Goal: Task Accomplishment & Management: Use online tool/utility

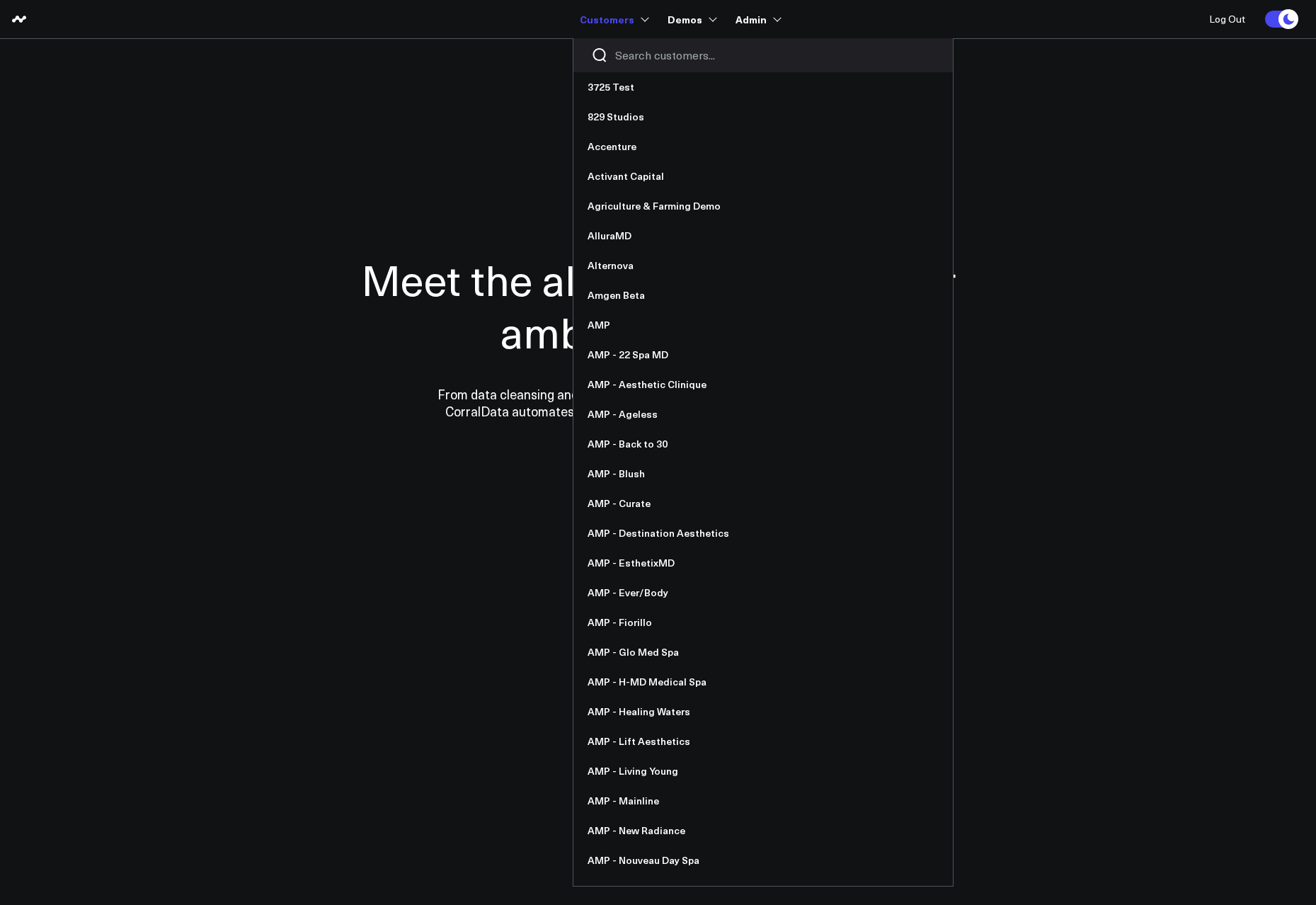
click at [643, 42] on div at bounding box center [764, 55] width 380 height 34
click at [644, 47] on input "Search customers input" at bounding box center [775, 55] width 320 height 16
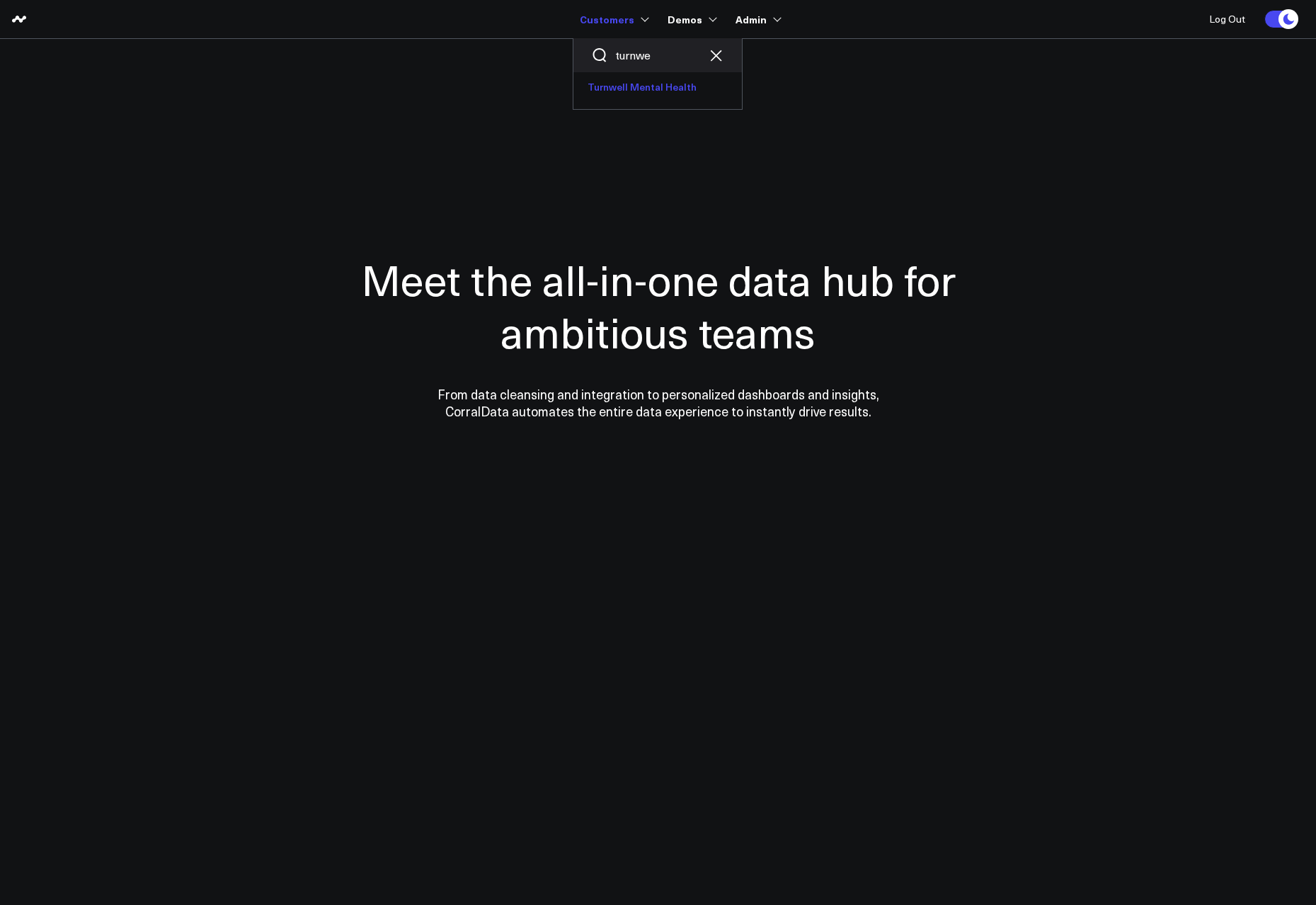
type input "turnwe"
drag, startPoint x: 656, startPoint y: 79, endPoint x: 833, endPoint y: 180, distance: 203.6
click at [656, 79] on link "Turnwell Mental Health" at bounding box center [658, 87] width 169 height 30
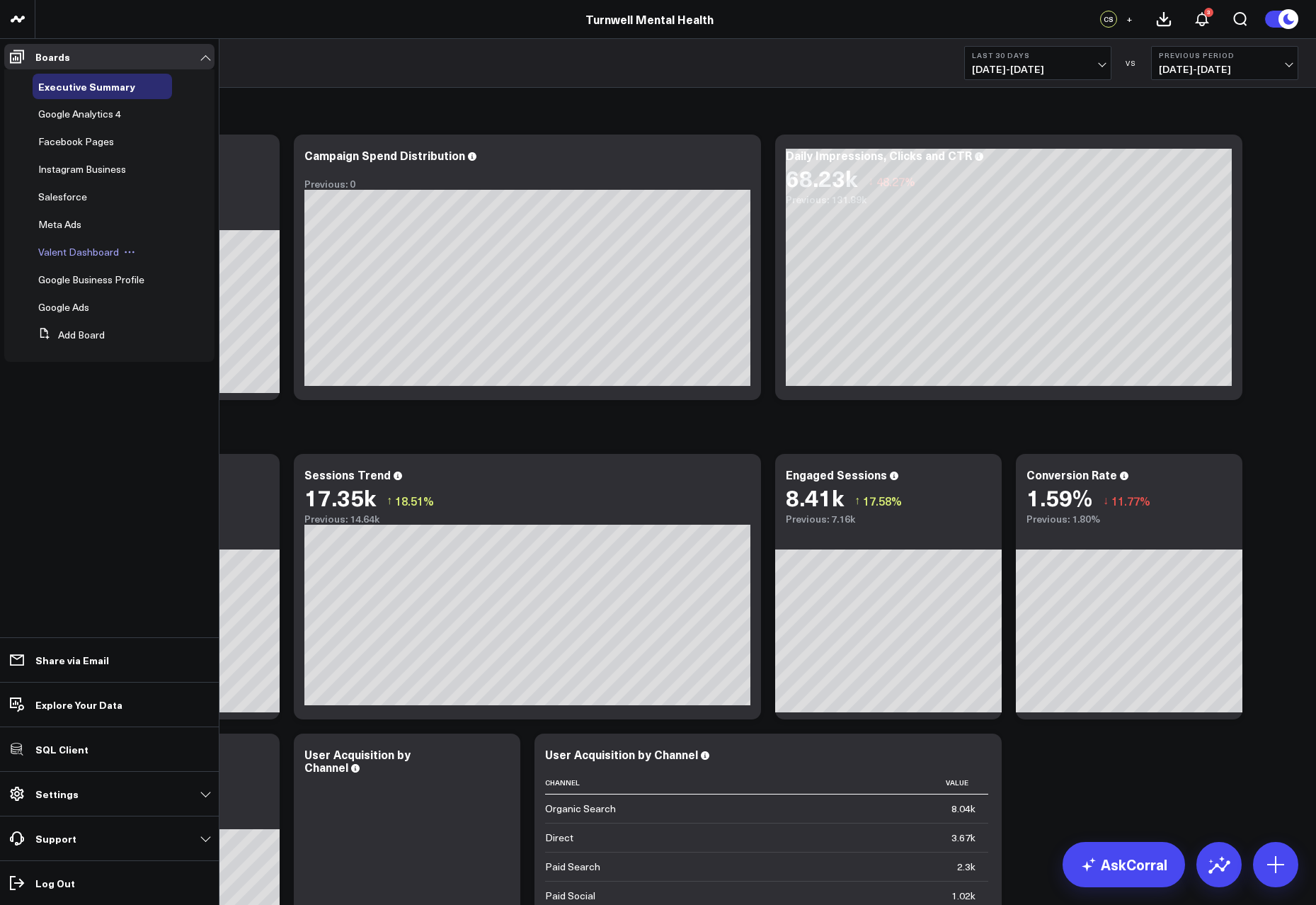
click at [95, 249] on span "Valent Dashboard" at bounding box center [78, 251] width 81 height 13
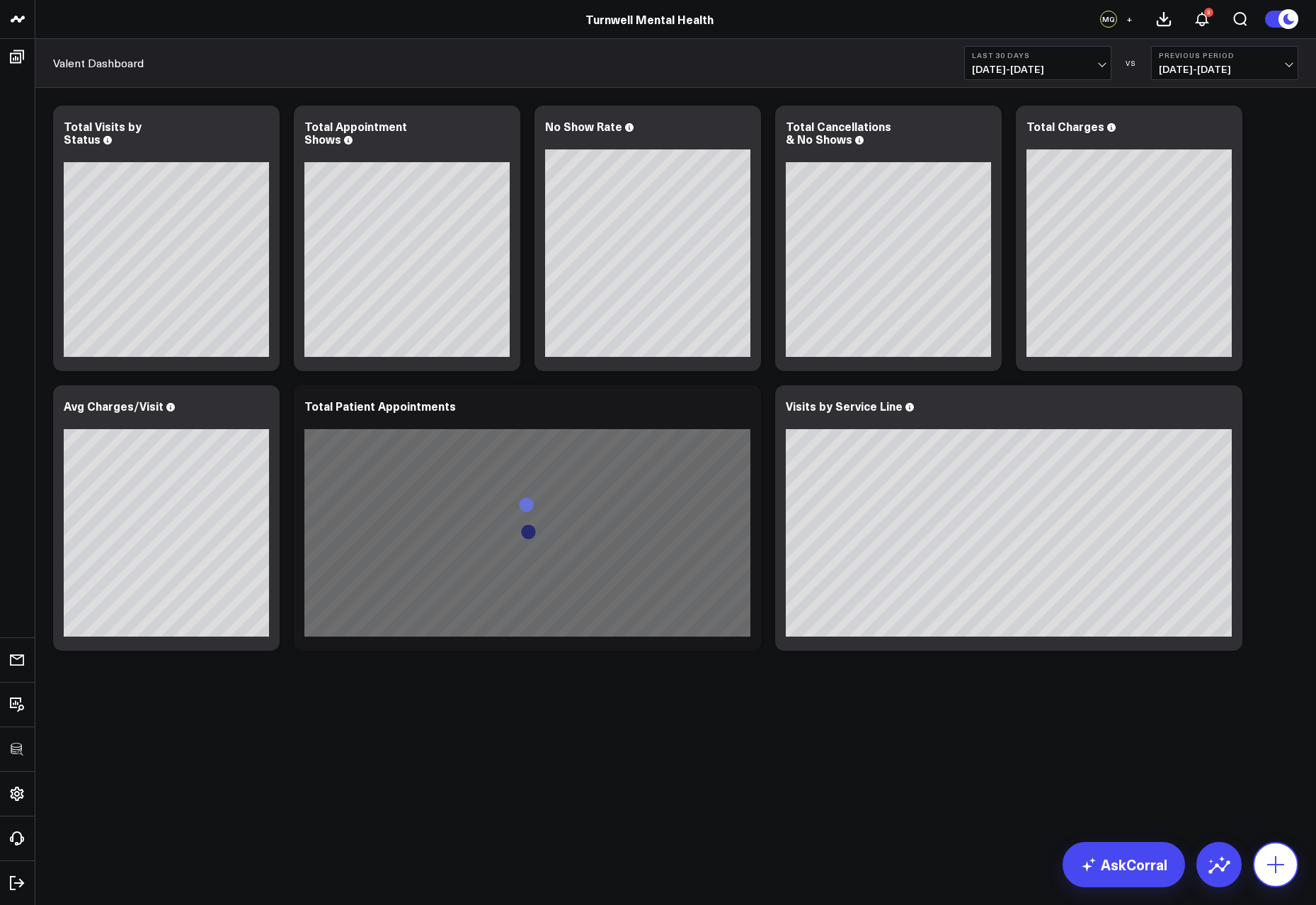
click at [1277, 857] on icon at bounding box center [1276, 864] width 23 height 23
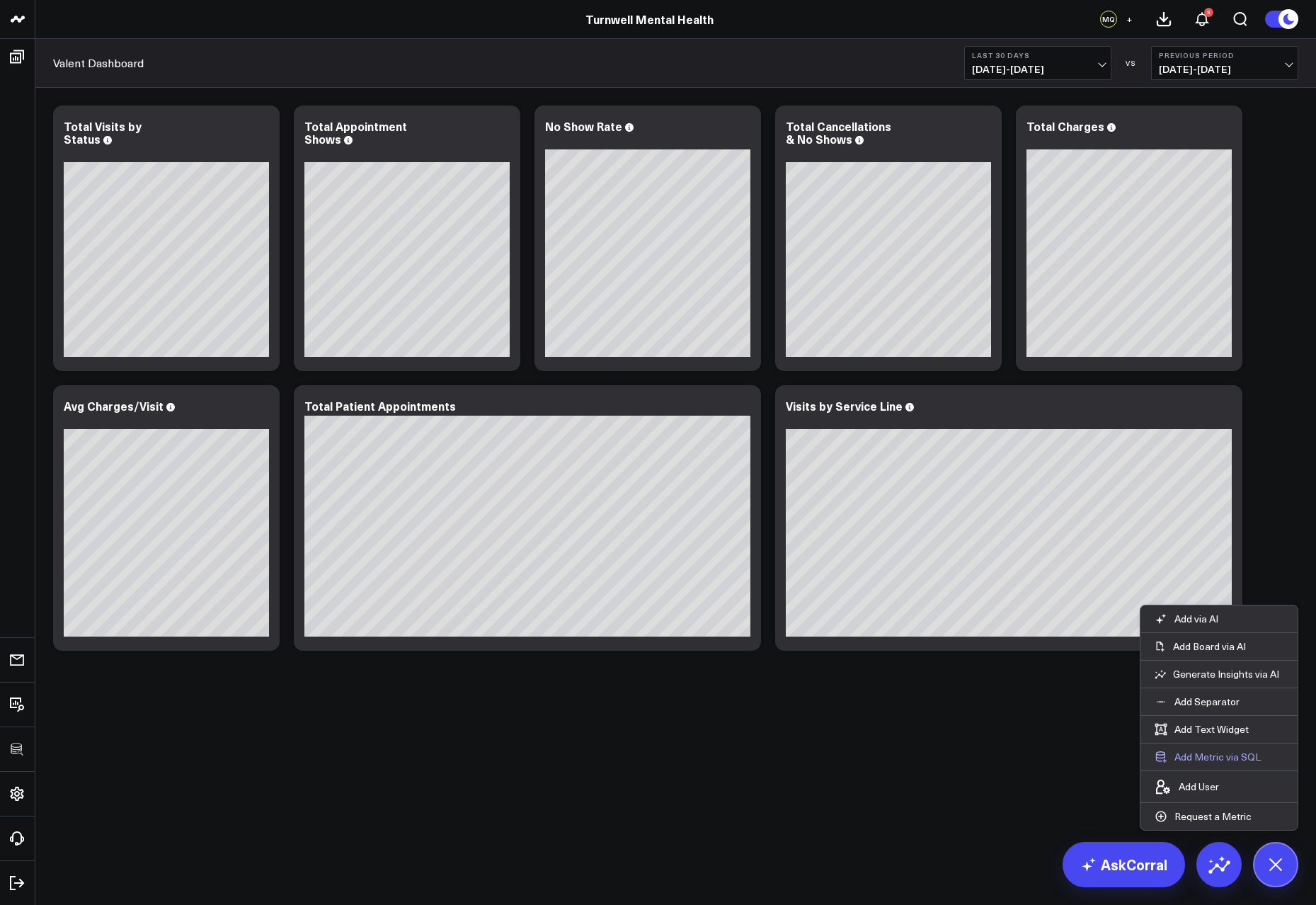
click at [1246, 755] on button "Add Metric via SQL" at bounding box center [1208, 756] width 135 height 27
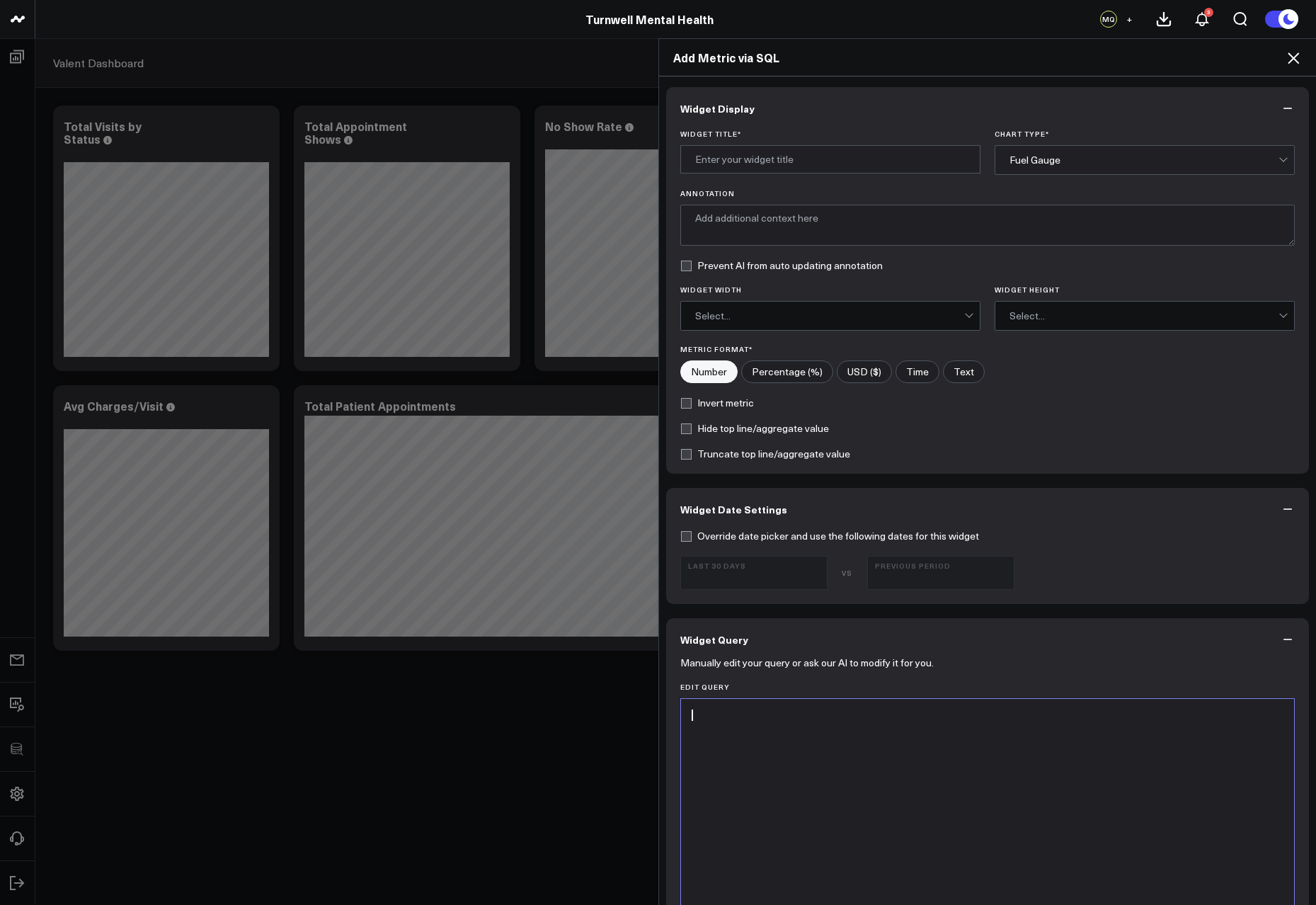
drag, startPoint x: 855, startPoint y: 729, endPoint x: 856, endPoint y: 692, distance: 36.8
click at [855, 729] on div at bounding box center [988, 875] width 600 height 338
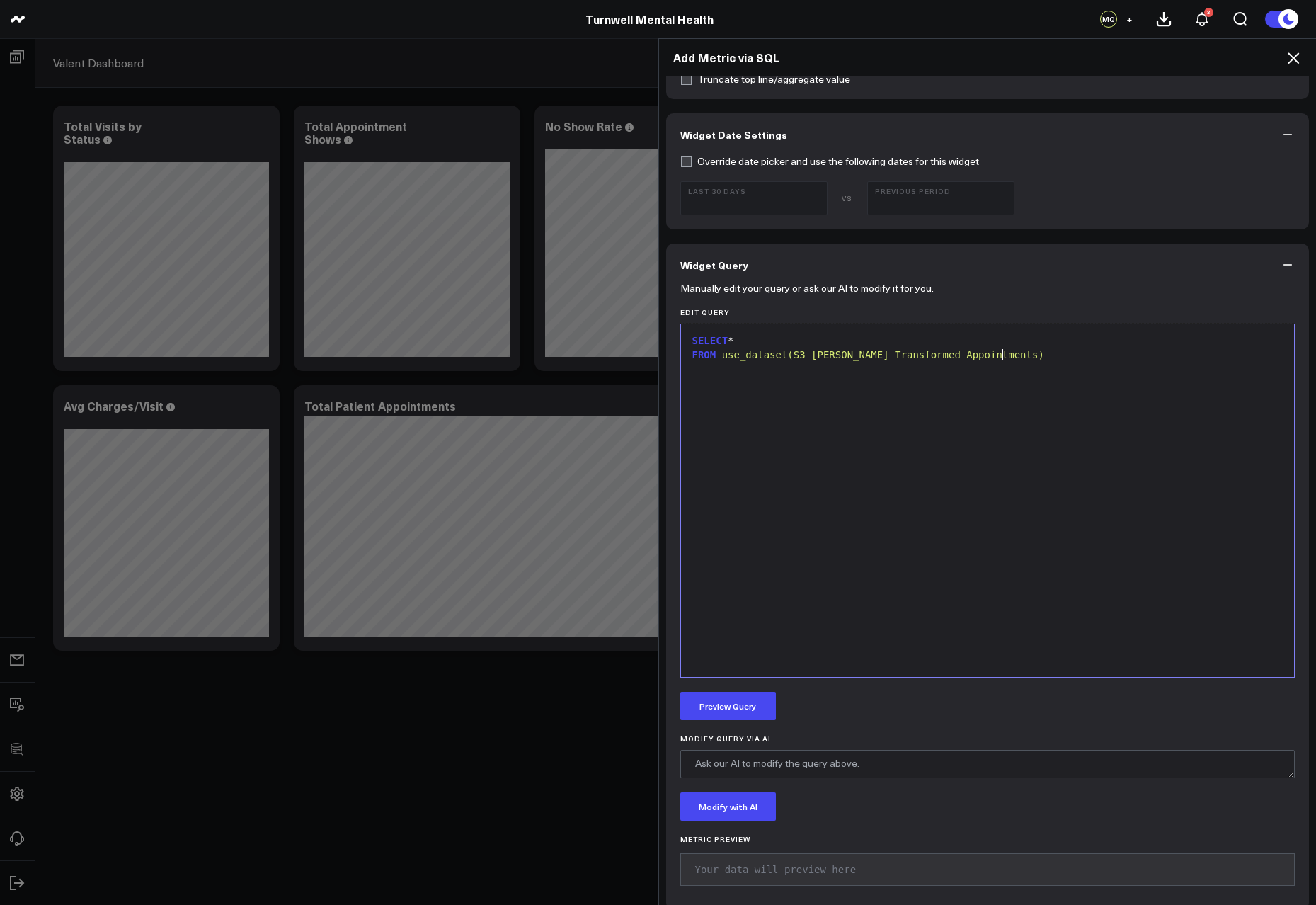
scroll to position [432, 0]
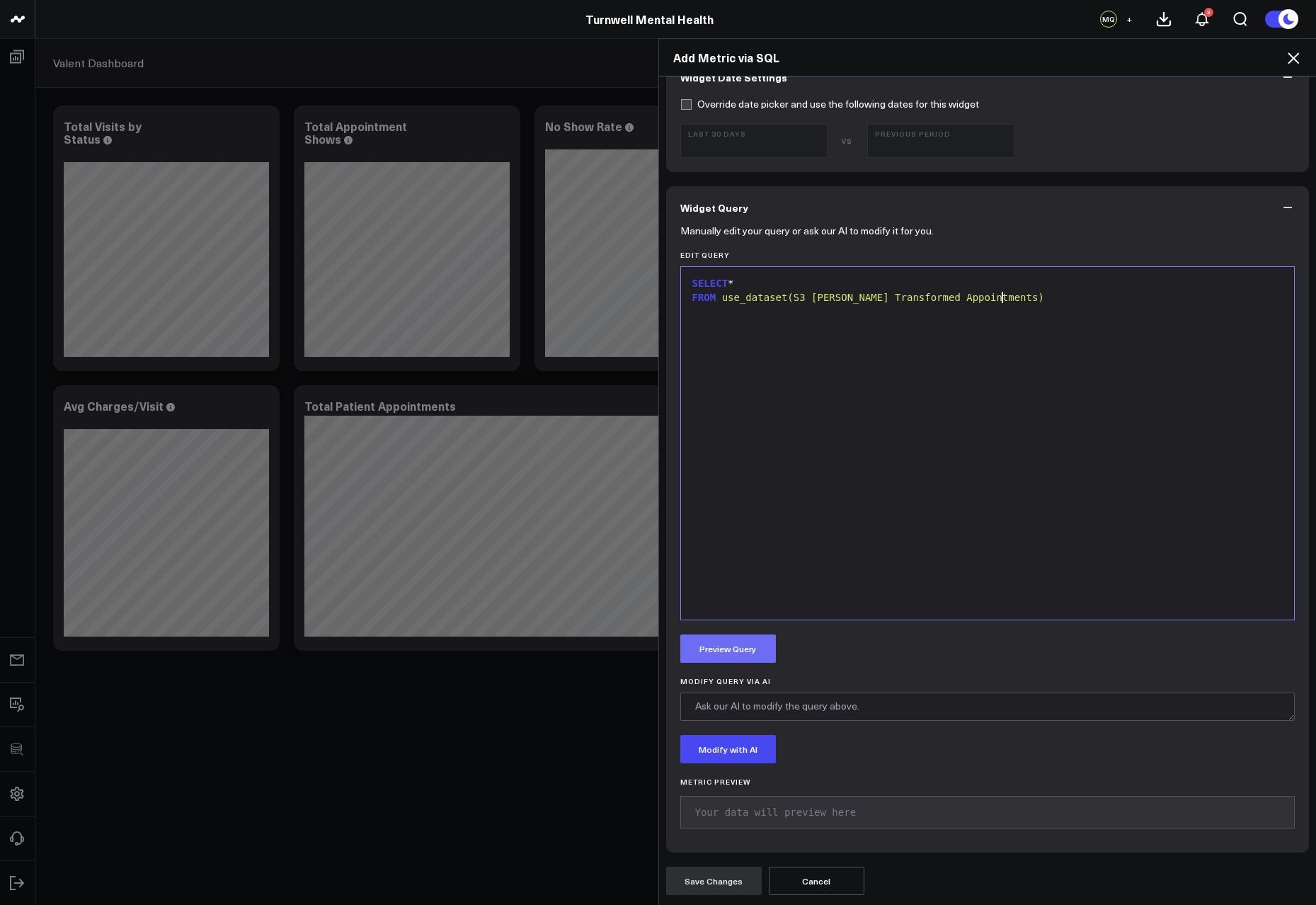
click at [753, 646] on button "Preview Query" at bounding box center [728, 648] width 96 height 28
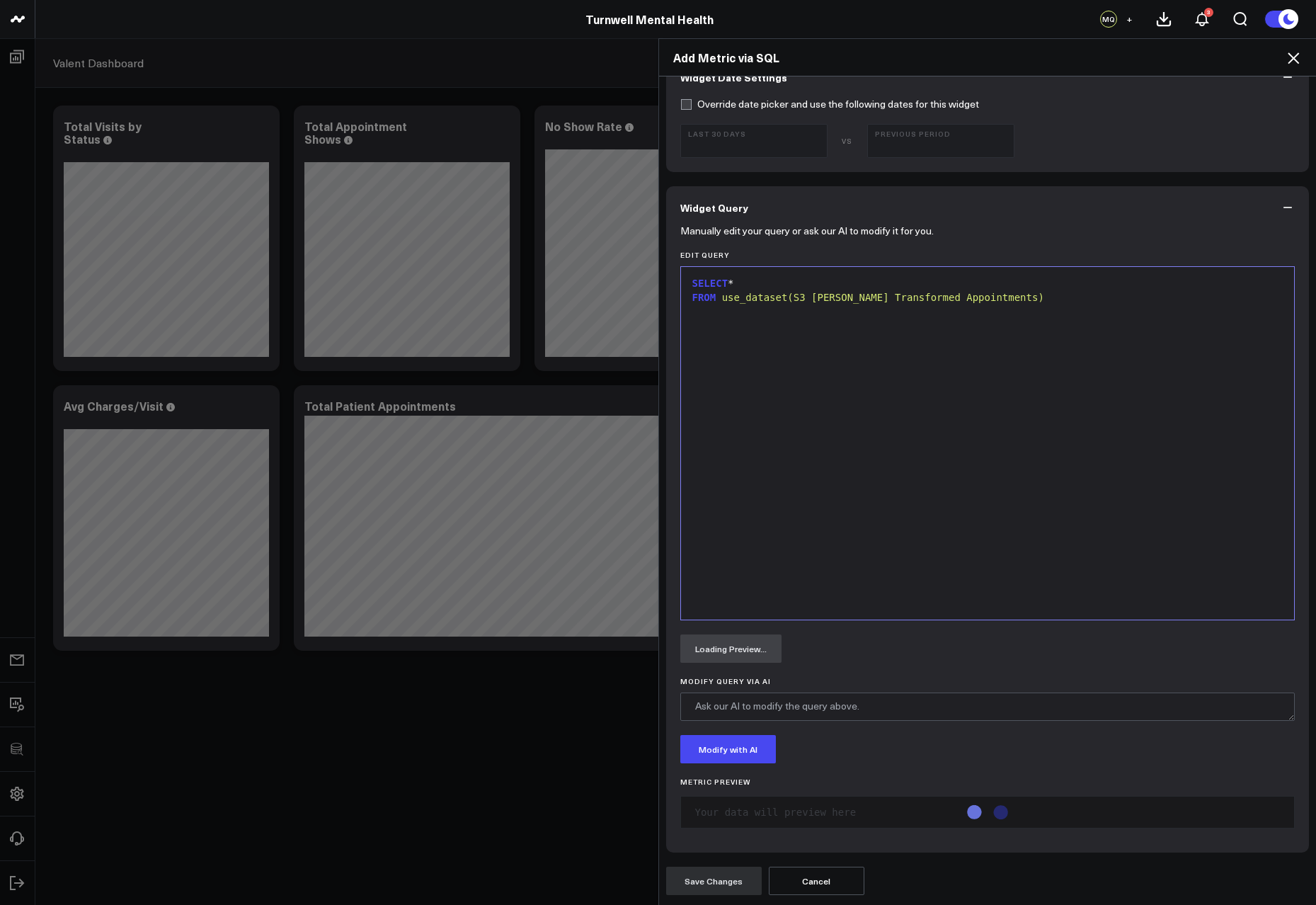
click at [722, 297] on span "use_dataset(S3 Valant Transformed Appointments)" at bounding box center [883, 297] width 322 height 11
click at [1044, 298] on div "FROM ( use_dataset(S3 Valant Transformed Appointments)" at bounding box center [988, 298] width 600 height 14
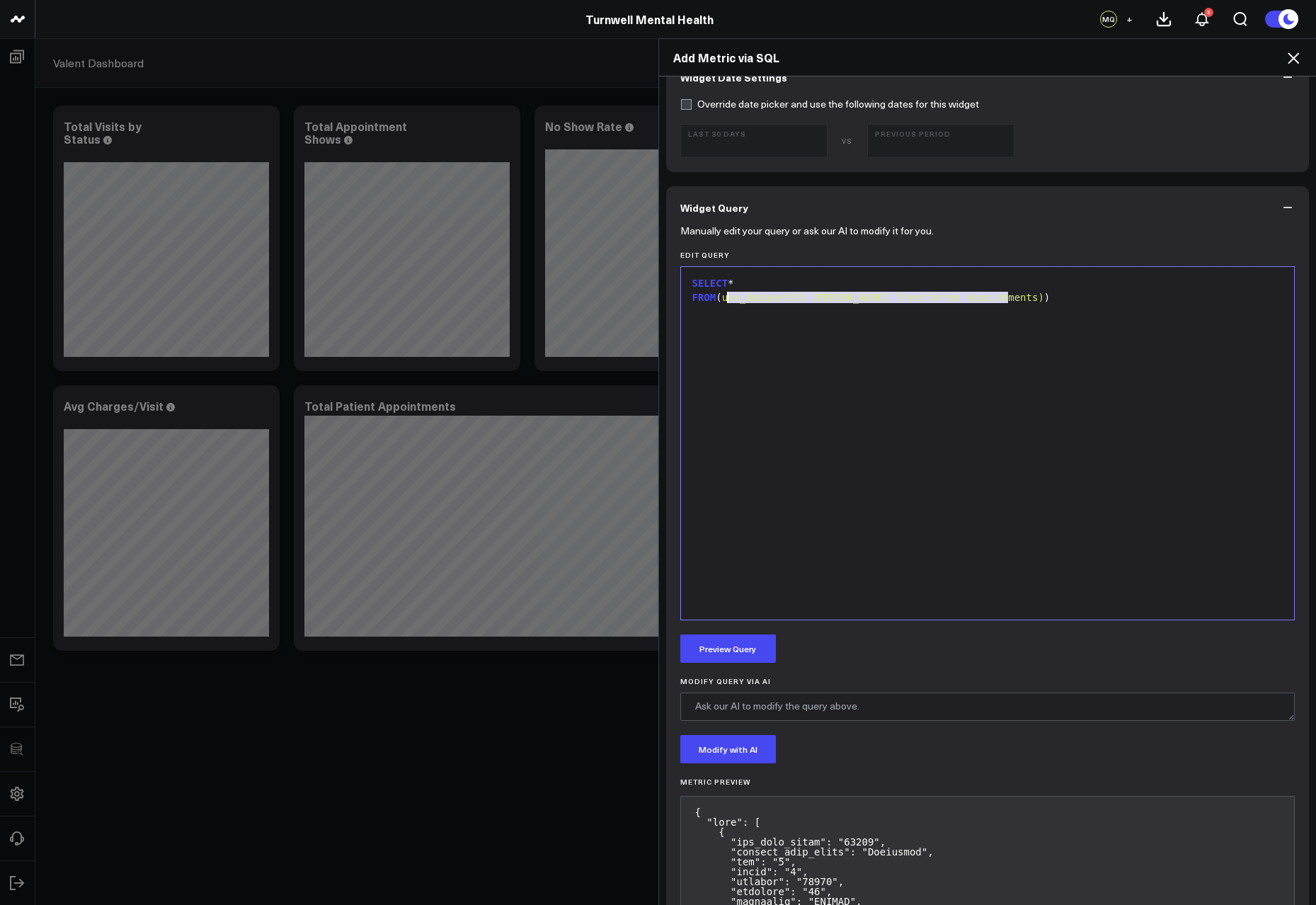
drag, startPoint x: 1002, startPoint y: 297, endPoint x: 734, endPoint y: 297, distance: 268.4
click at [734, 297] on span "use_dataset(S3 Valant Transformed Appointments)" at bounding box center [883, 297] width 322 height 11
click at [741, 320] on div ")" at bounding box center [988, 326] width 600 height 14
click at [735, 310] on div at bounding box center [988, 311] width 600 height 14
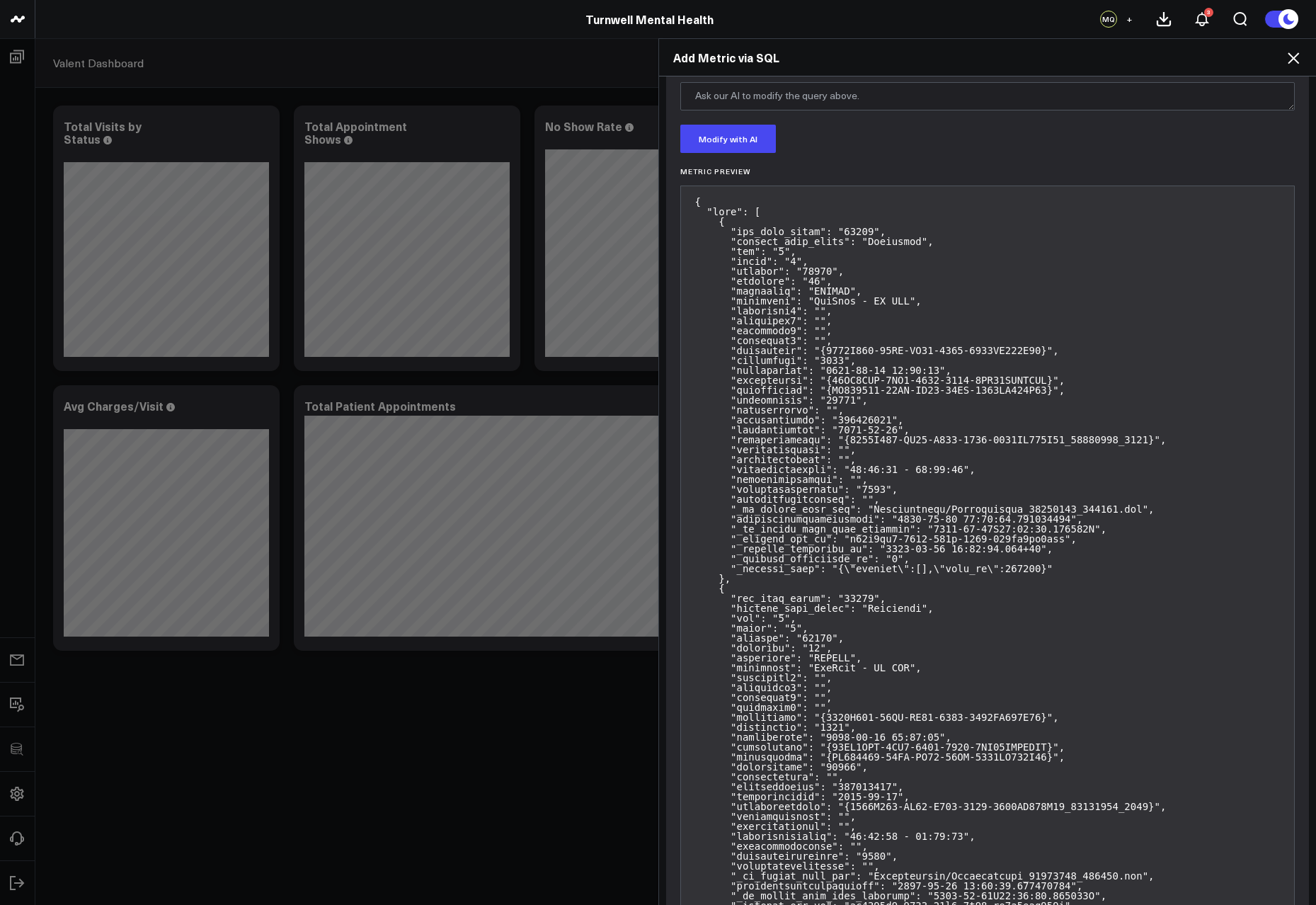
scroll to position [1051, 0]
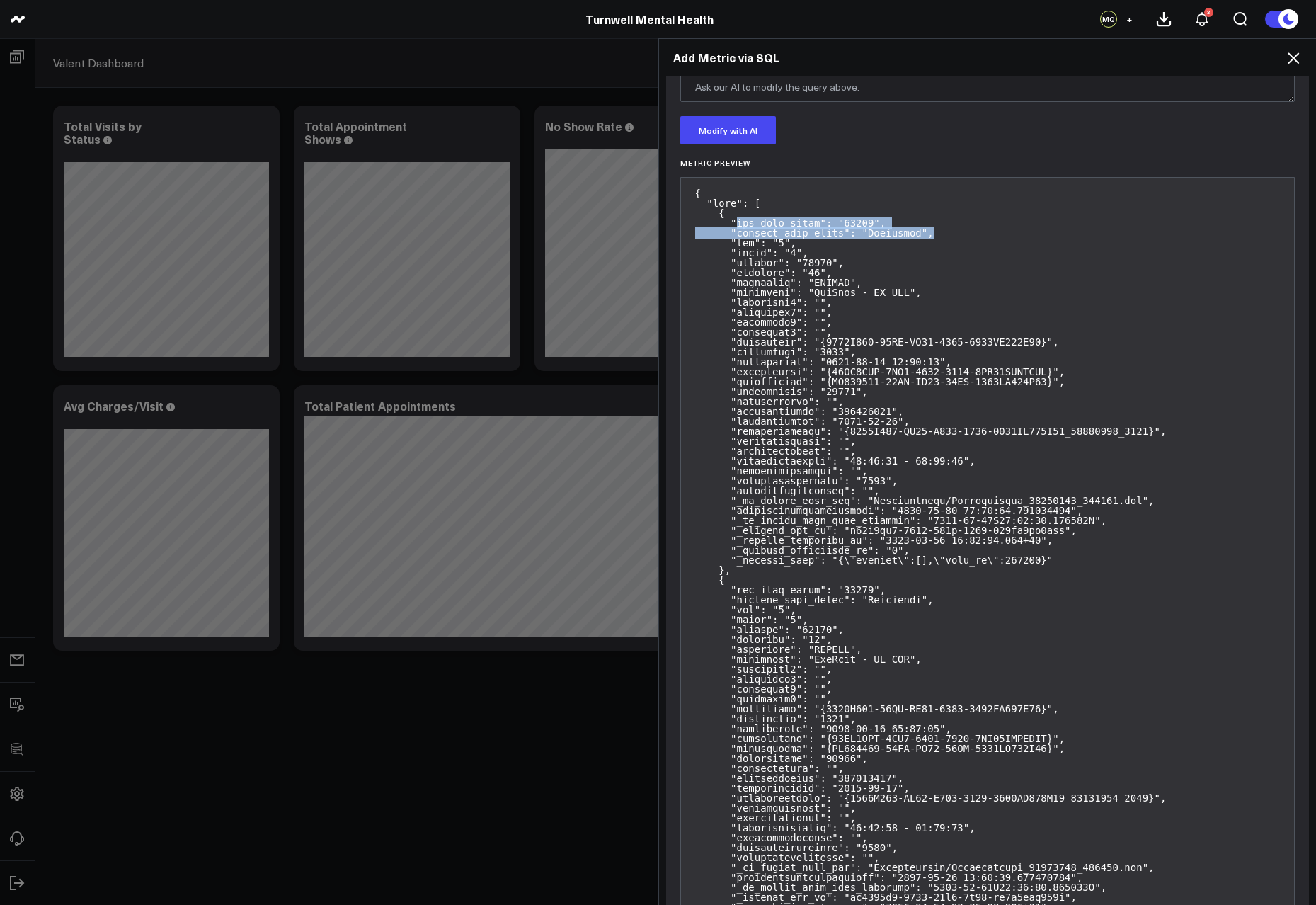
drag, startPoint x: 734, startPoint y: 221, endPoint x: 953, endPoint y: 229, distance: 219.7
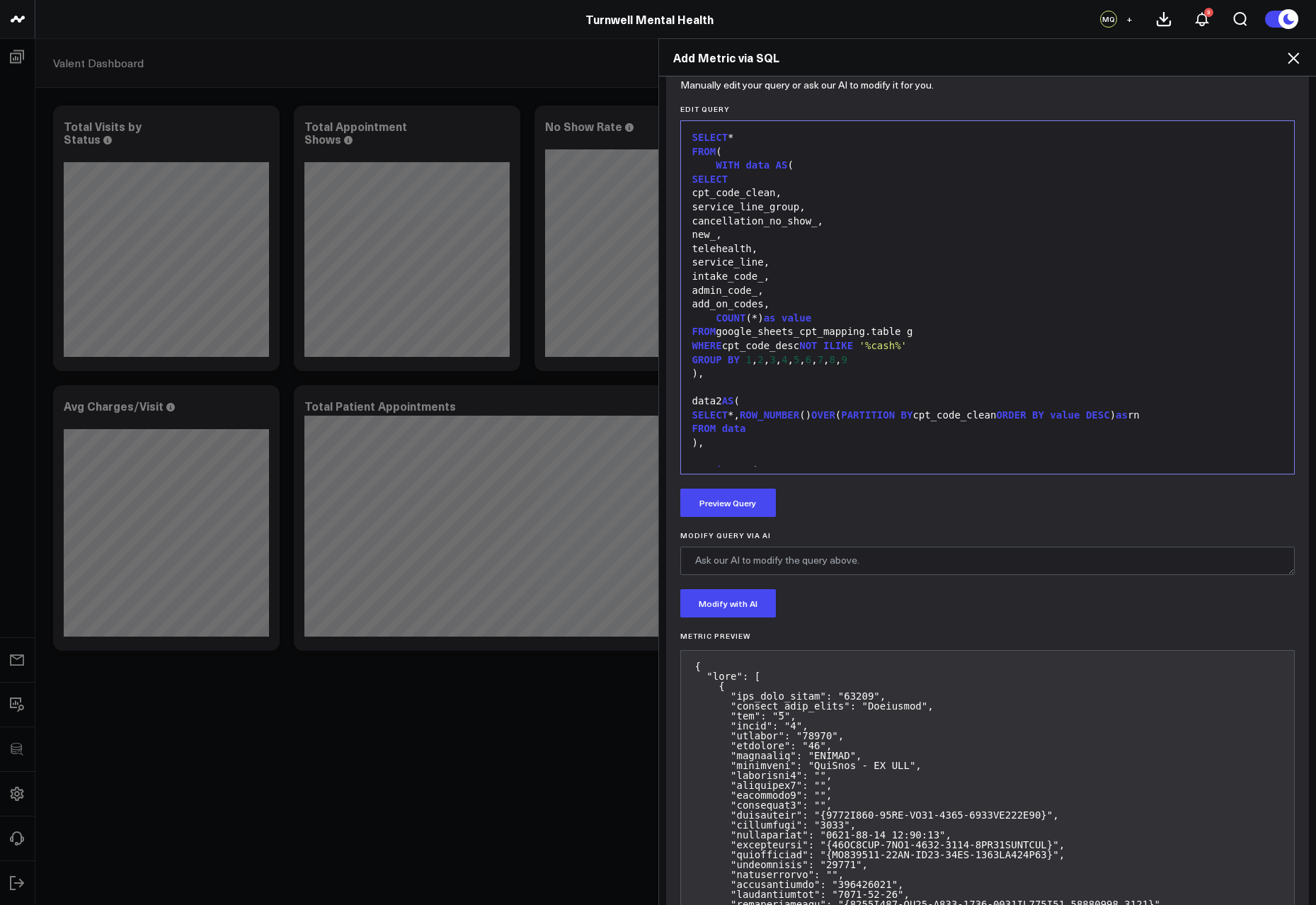
scroll to position [268, 0]
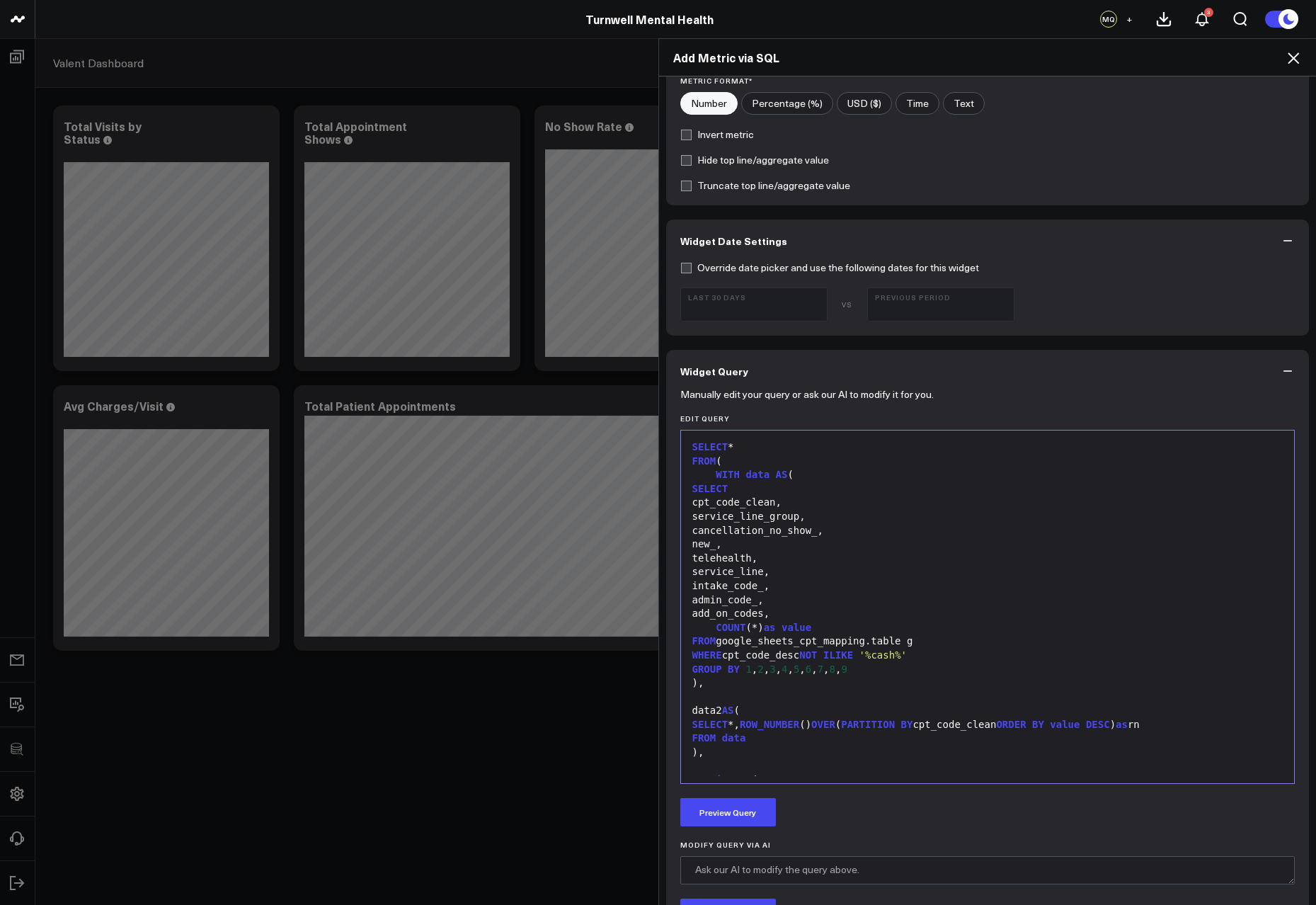
click at [1294, 52] on icon at bounding box center [1293, 58] width 17 height 17
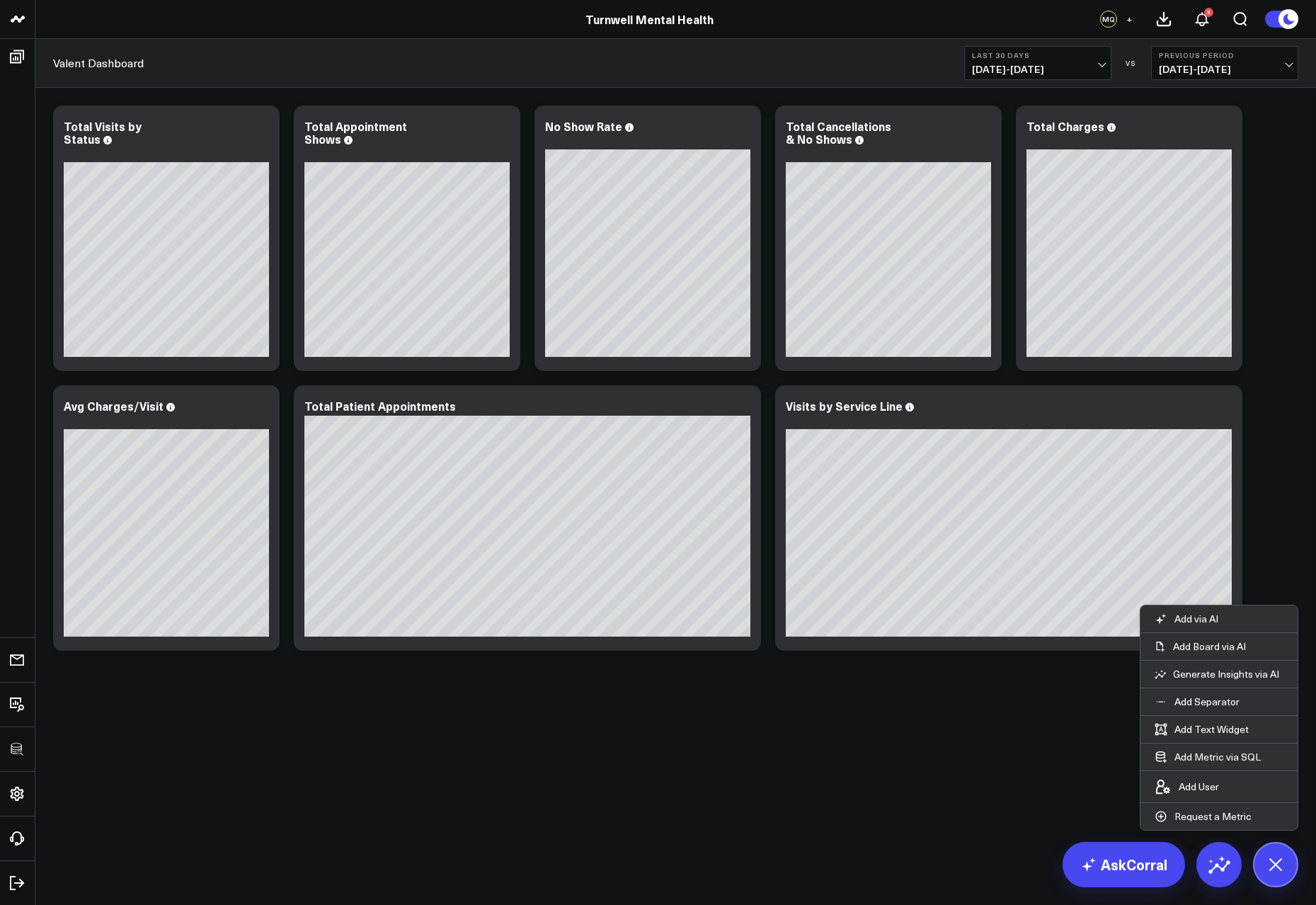
click at [1291, 474] on div "Modify via AI Copy link to widget Ask support Remove Create linked copy Executi…" at bounding box center [676, 377] width 1260 height 559
click at [1255, 753] on button "Add Metric via SQL" at bounding box center [1208, 756] width 135 height 27
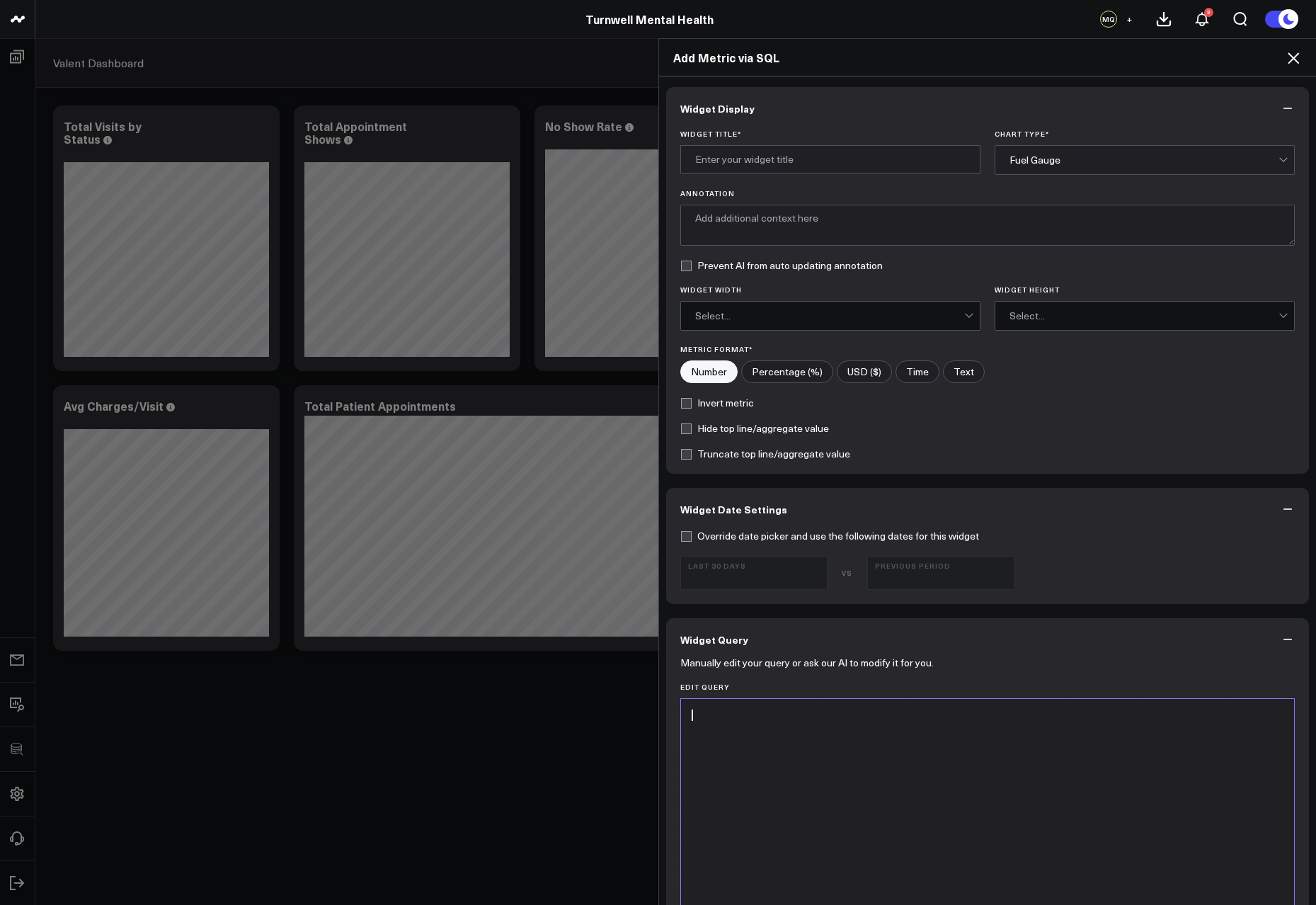
click at [985, 763] on div at bounding box center [988, 875] width 600 height 338
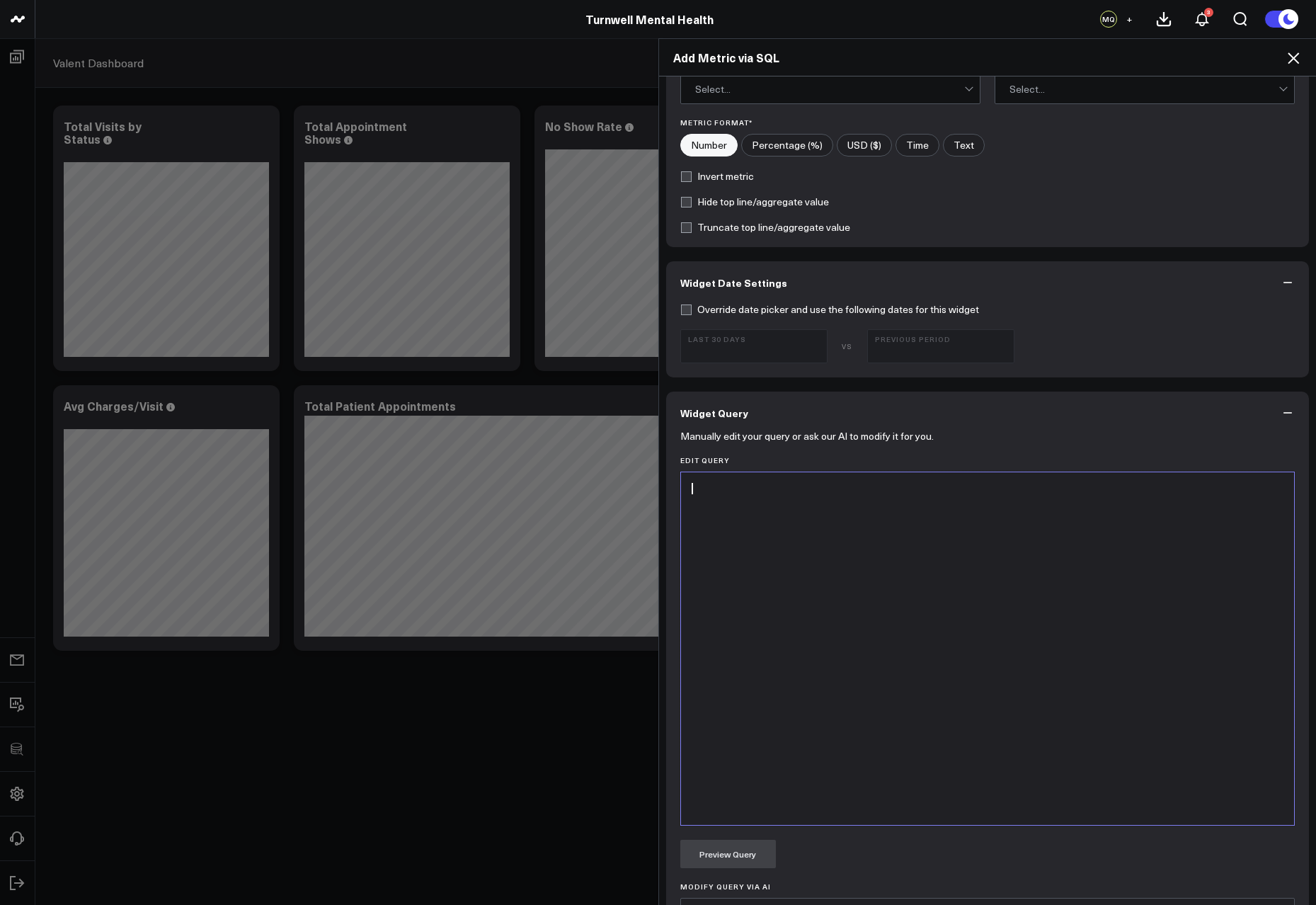
click at [1085, 534] on div at bounding box center [988, 648] width 600 height 338
click at [1018, 508] on div at bounding box center [988, 648] width 600 height 338
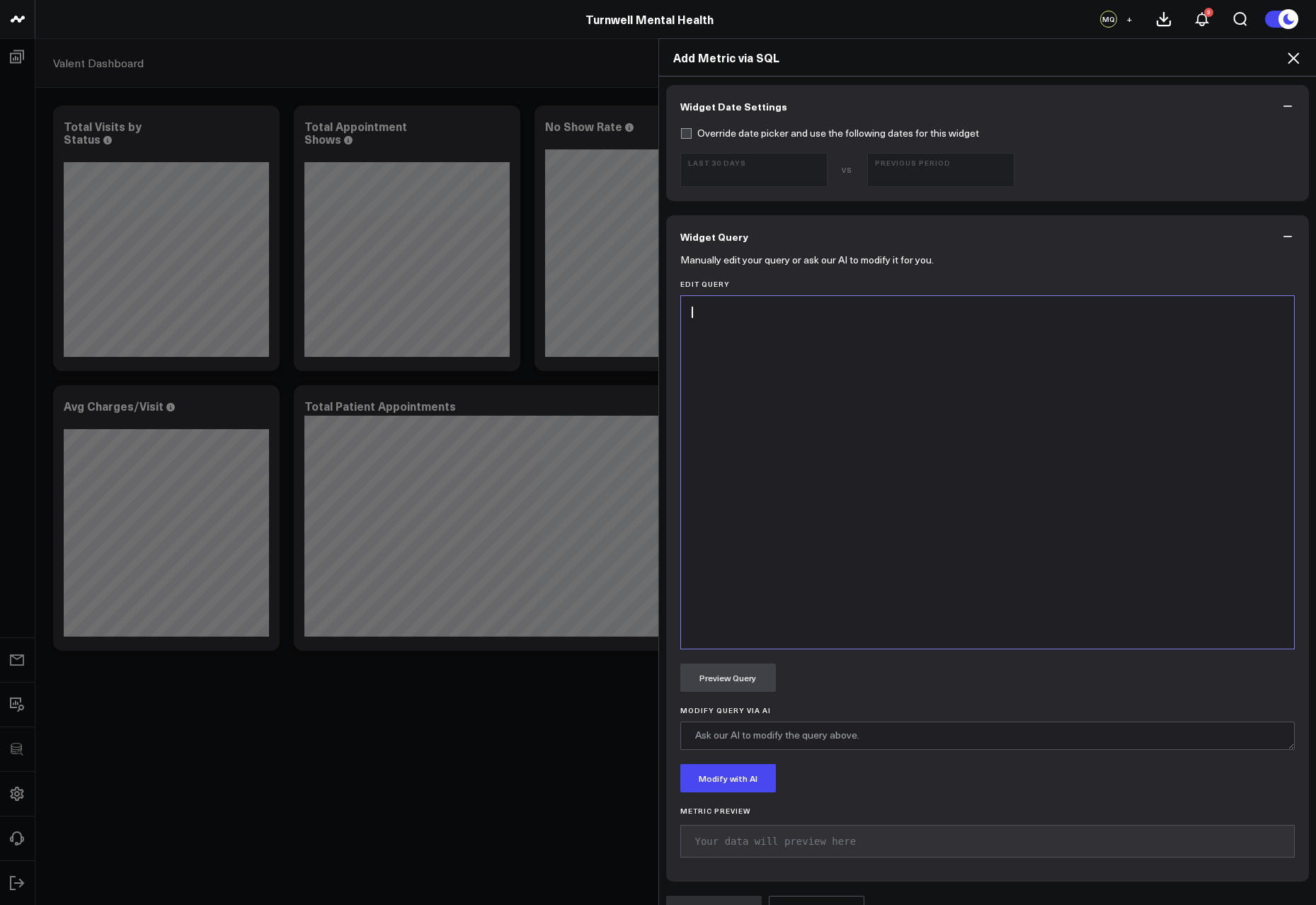
scroll to position [432, 0]
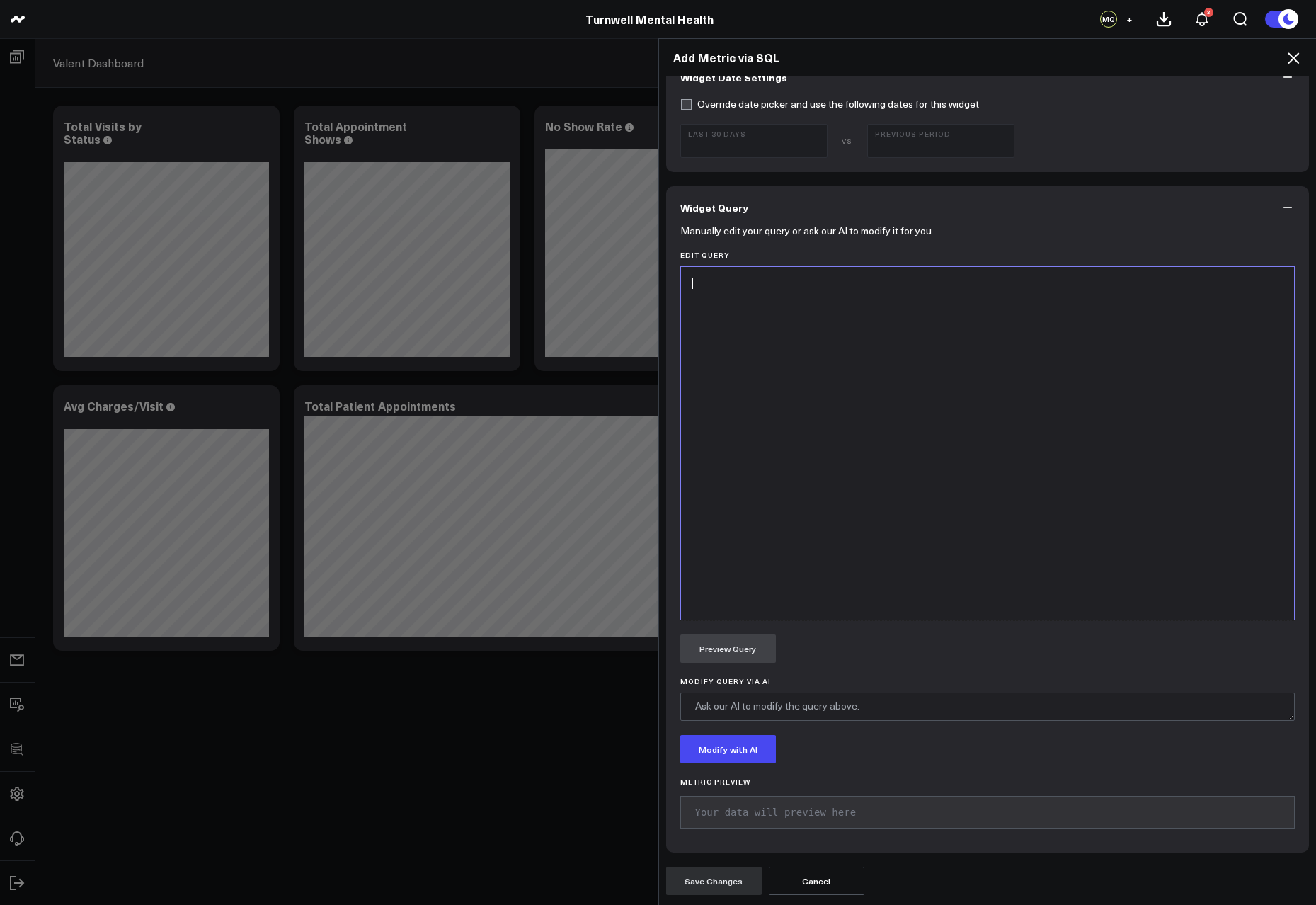
click at [864, 408] on div at bounding box center [988, 443] width 600 height 338
click at [801, 513] on div at bounding box center [988, 443] width 600 height 338
click at [867, 441] on div "SELECT * FROM use_dataset(S3 Valant Transformed Appointments)" at bounding box center [988, 443] width 600 height 338
click at [751, 663] on div "Manually edit your query or ask our AI to modify it for you. Edit Query 9 1 2 ›…" at bounding box center [988, 541] width 644 height 624
click at [751, 658] on button "Preview Query" at bounding box center [728, 648] width 96 height 28
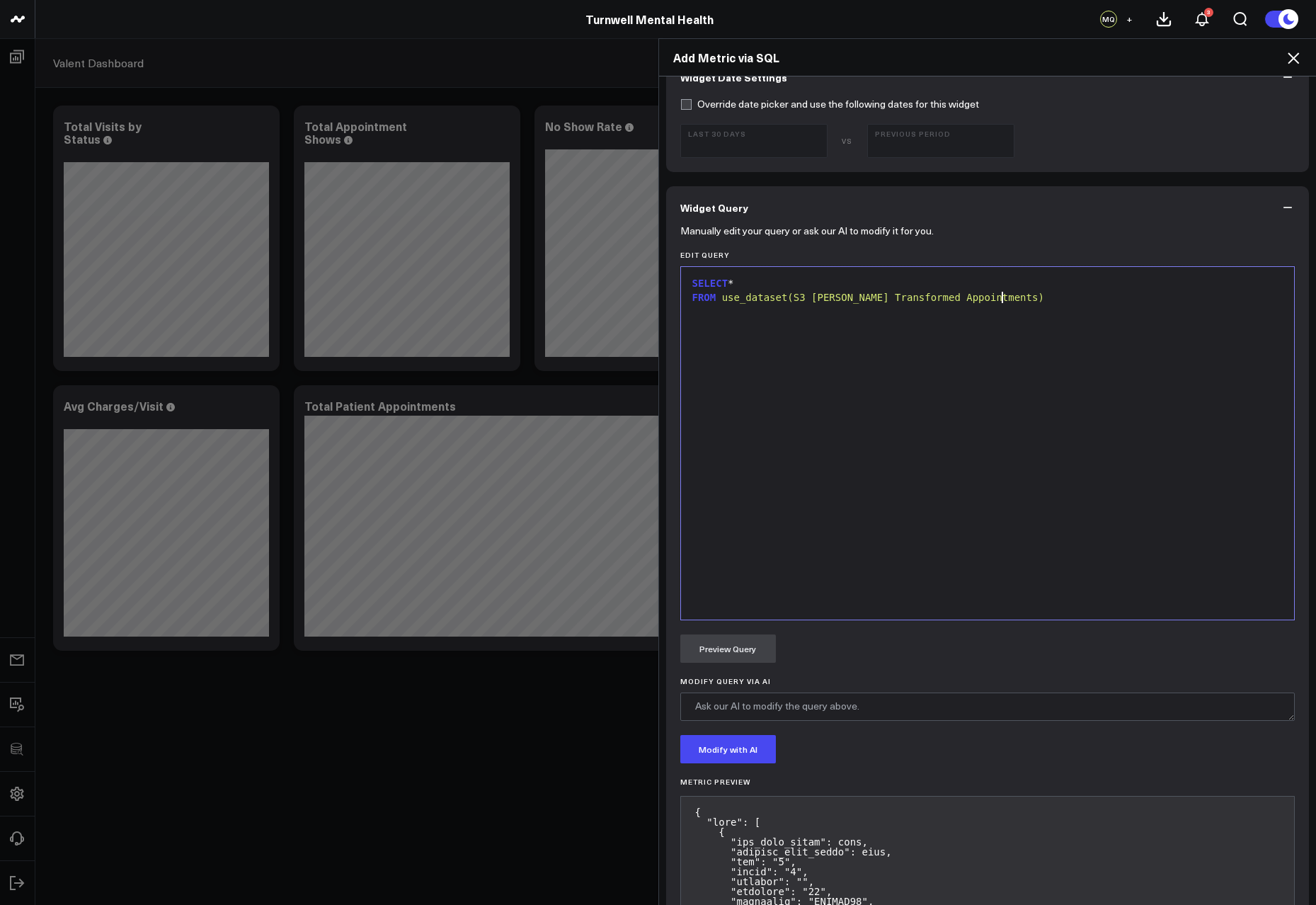
click at [986, 511] on div "SELECT * FROM use_dataset(S3 Valant Transformed Appointments)" at bounding box center [988, 443] width 600 height 338
click at [956, 455] on div "SELECT * FROM use_dataset(S3 Valant Transformed Appointments)" at bounding box center [988, 443] width 600 height 338
click at [1299, 58] on icon at bounding box center [1293, 58] width 17 height 17
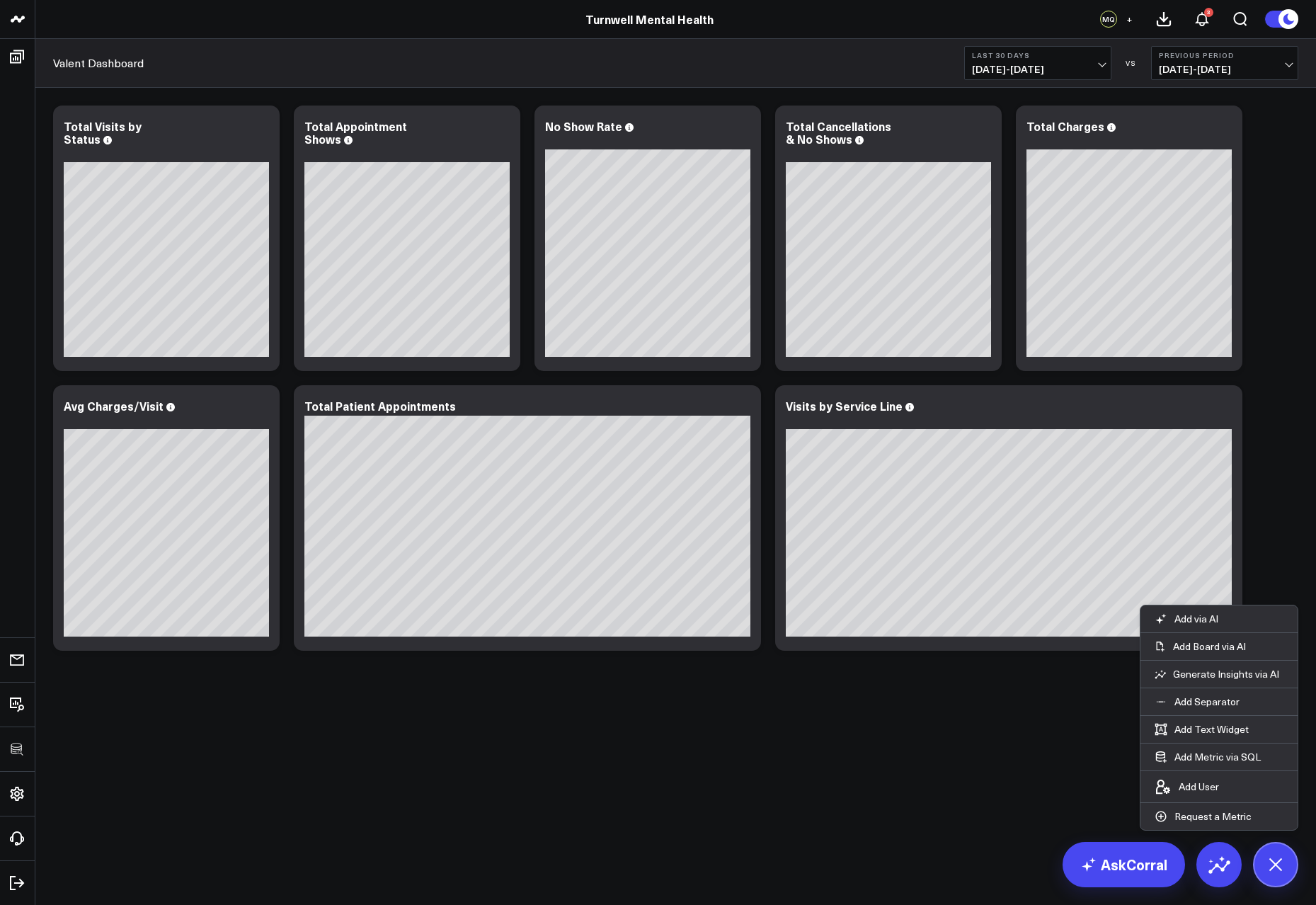
drag, startPoint x: 802, startPoint y: 711, endPoint x: 942, endPoint y: 673, distance: 145.3
click at [802, 711] on div "Modify via AI Copy link to widget Ask support Remove Create linked copy Executi…" at bounding box center [675, 415] width 1281 height 655
click at [1287, 854] on button at bounding box center [1275, 864] width 45 height 45
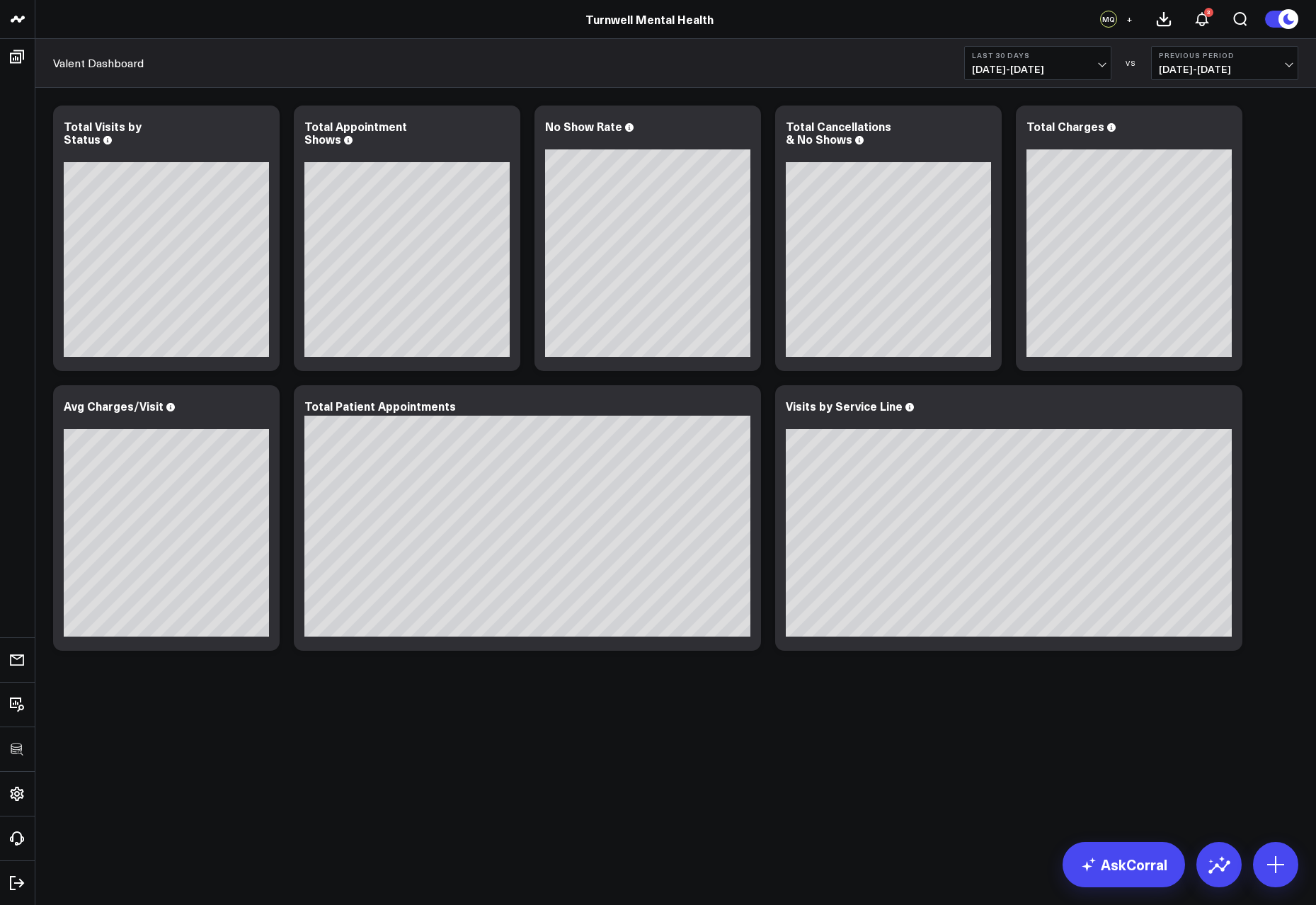
click at [562, 701] on div "Modify via AI Copy link to widget Ask support Remove Create linked copy Executi…" at bounding box center [675, 415] width 1281 height 655
click at [732, 407] on div "Modify via AI Copy link to widget Ask support Remove Create linked copy Executi…" at bounding box center [729, 407] width 41 height 17
click at [738, 407] on icon at bounding box center [742, 407] width 17 height 17
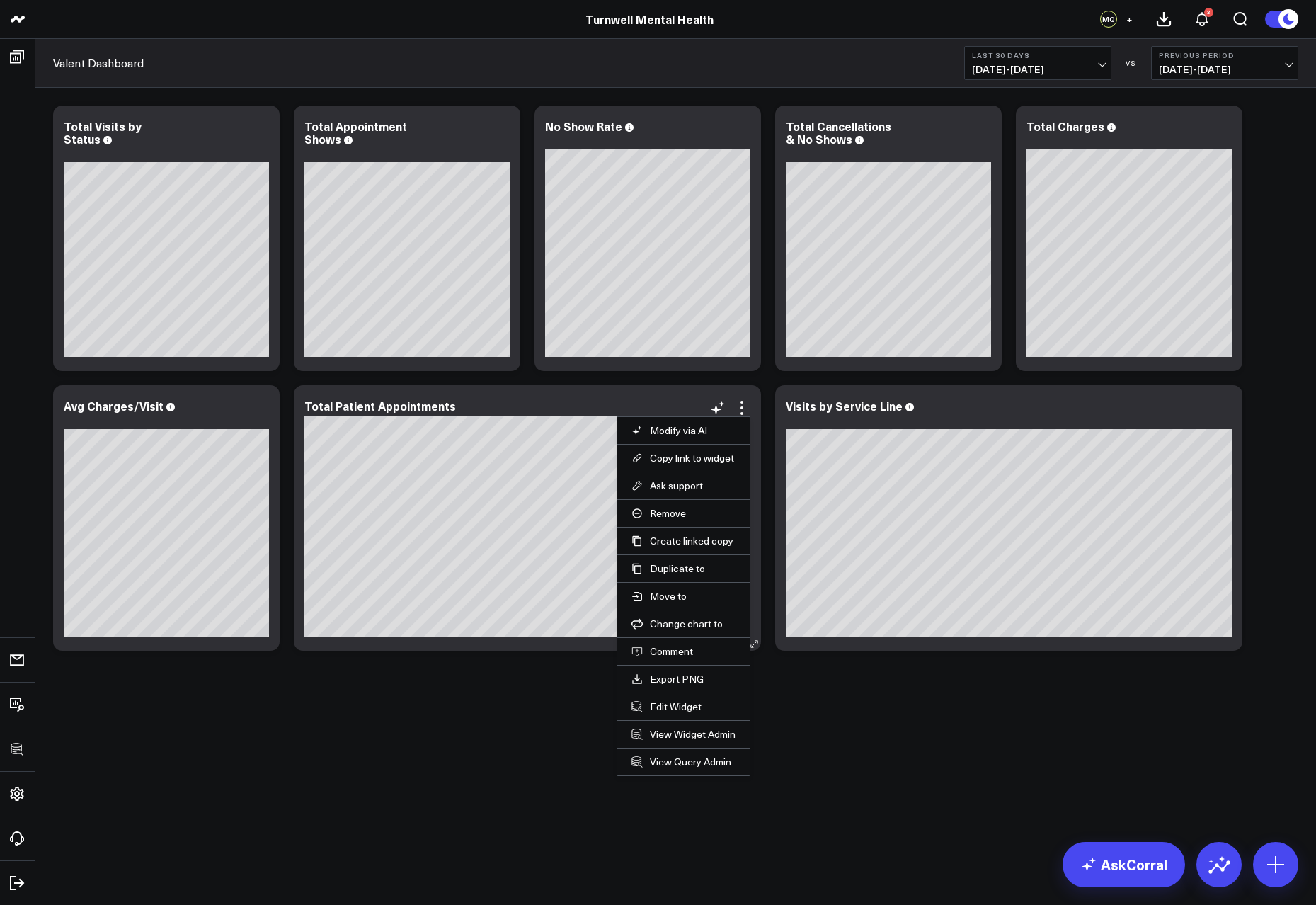
click at [658, 713] on li "Edit Widget" at bounding box center [683, 706] width 132 height 28
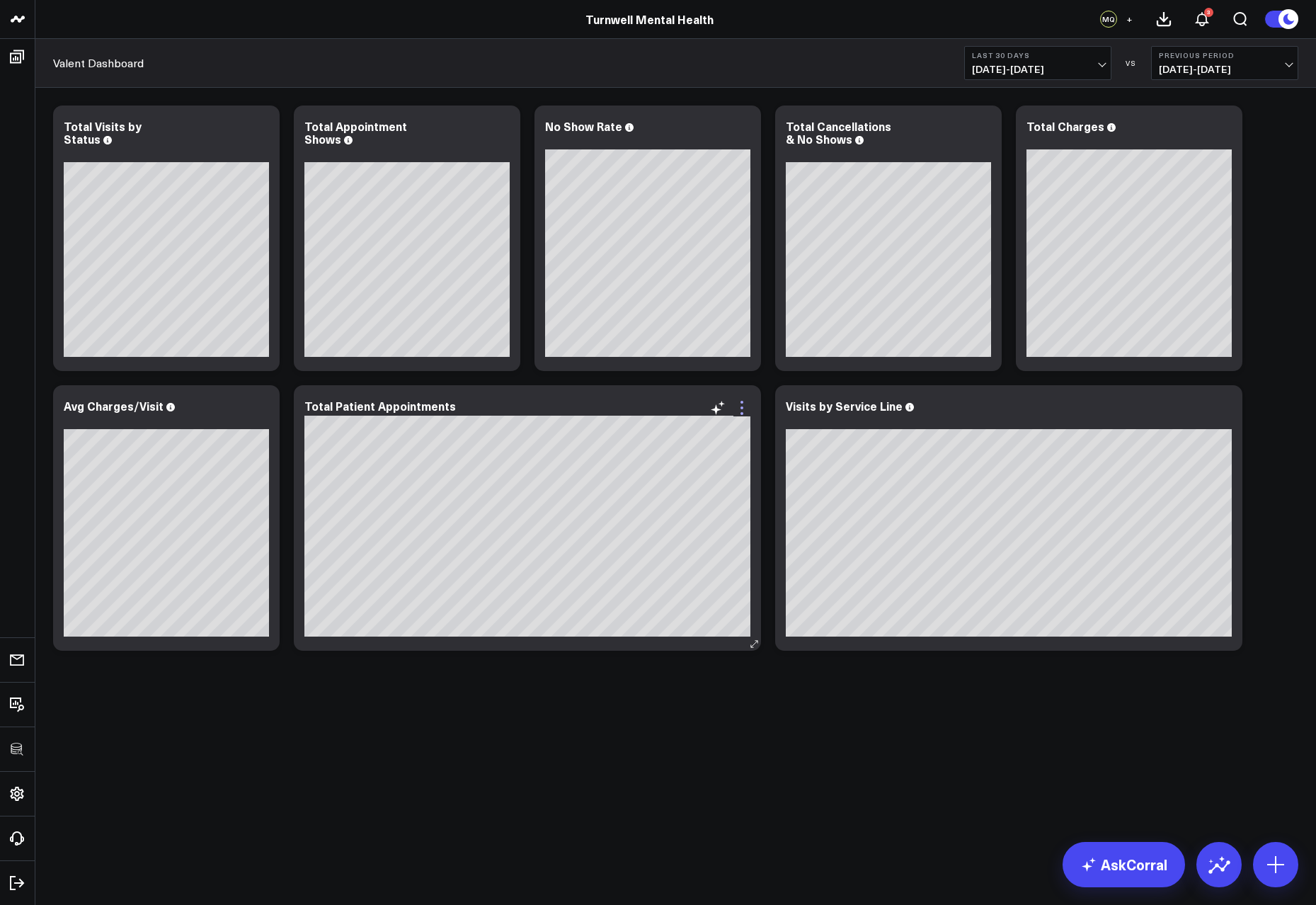
click at [743, 415] on icon at bounding box center [742, 407] width 17 height 17
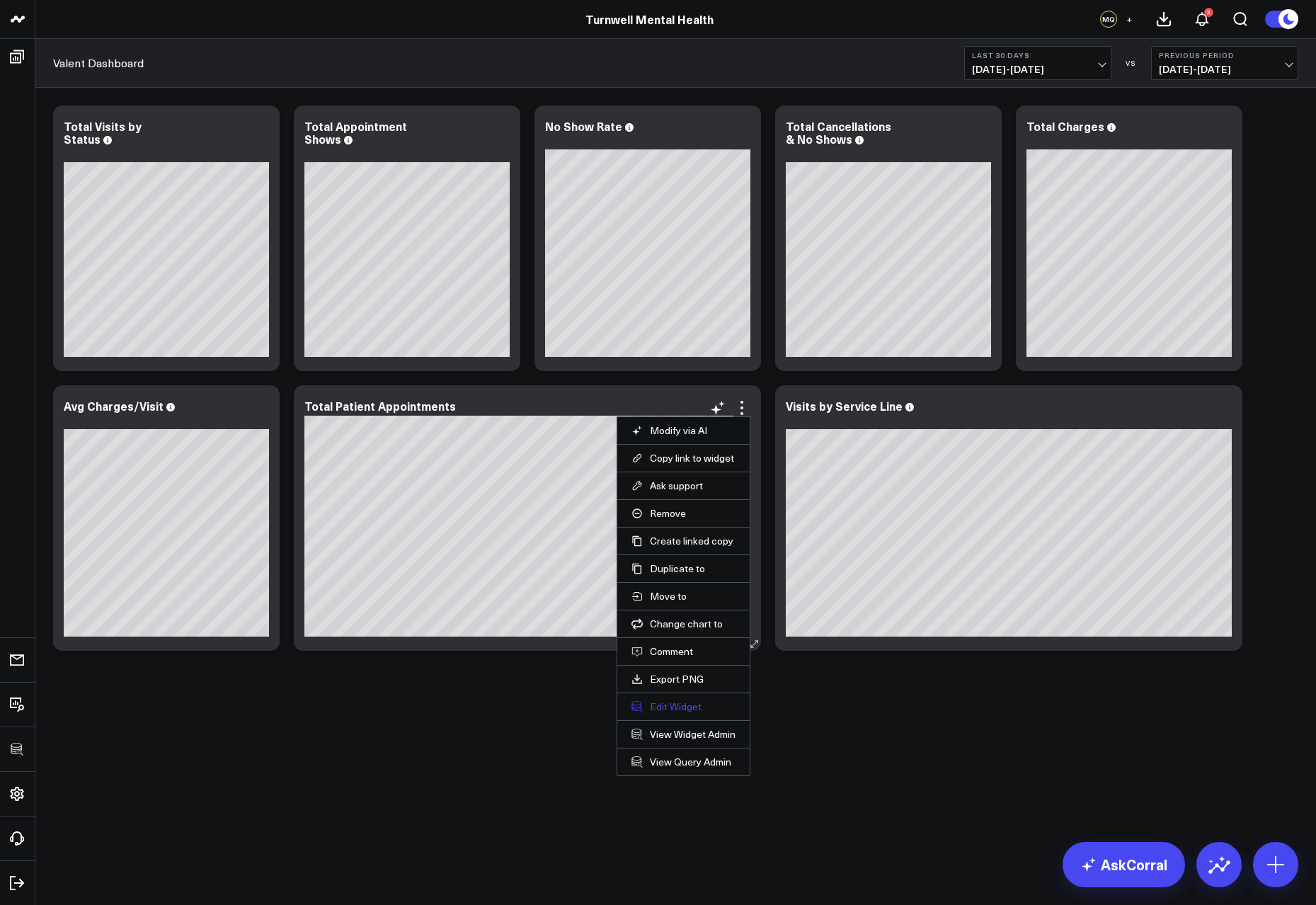
click at [679, 705] on button "Edit Widget" at bounding box center [684, 706] width 104 height 13
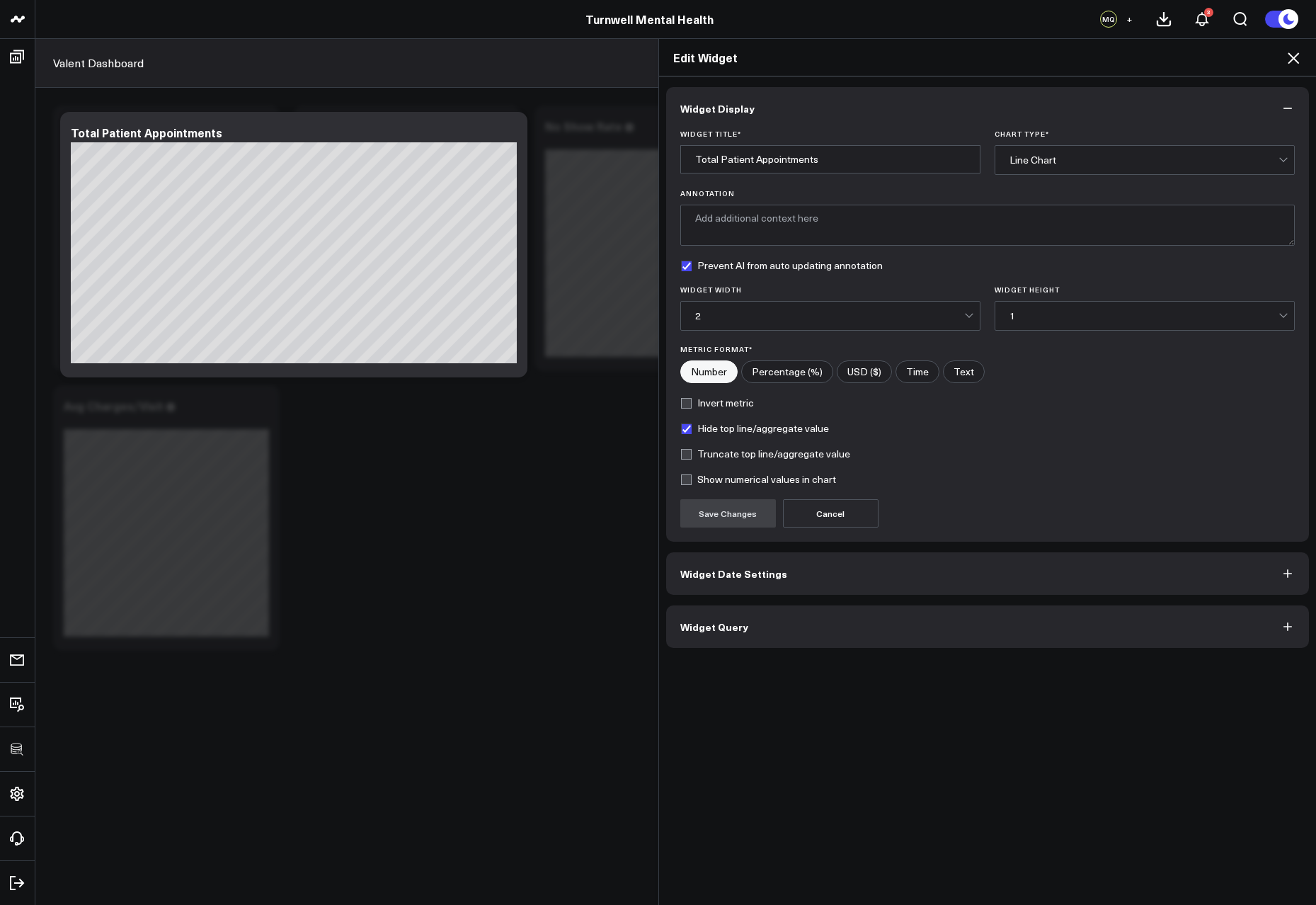
click at [836, 622] on button "Widget Query" at bounding box center [988, 626] width 644 height 42
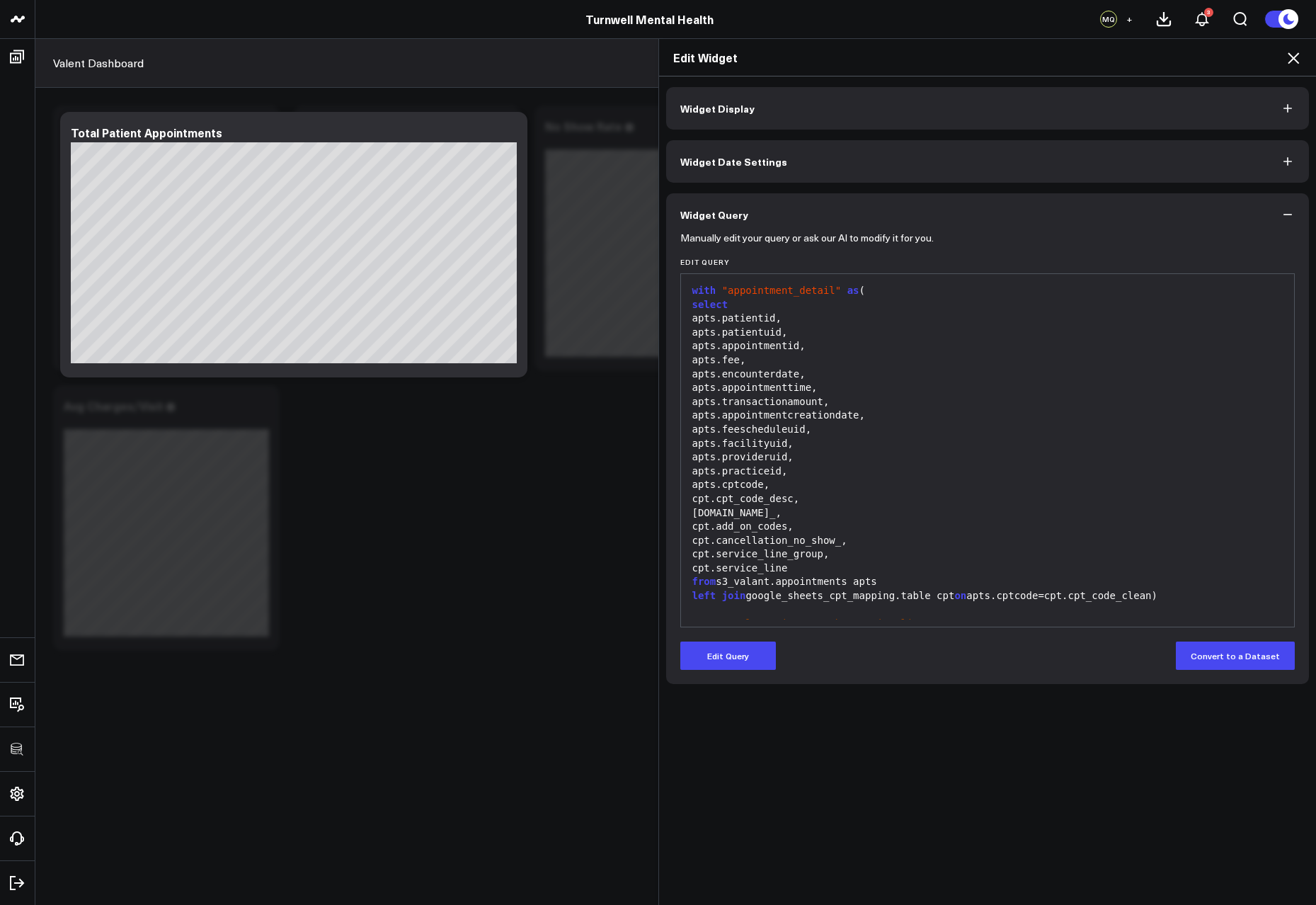
scroll to position [166, 0]
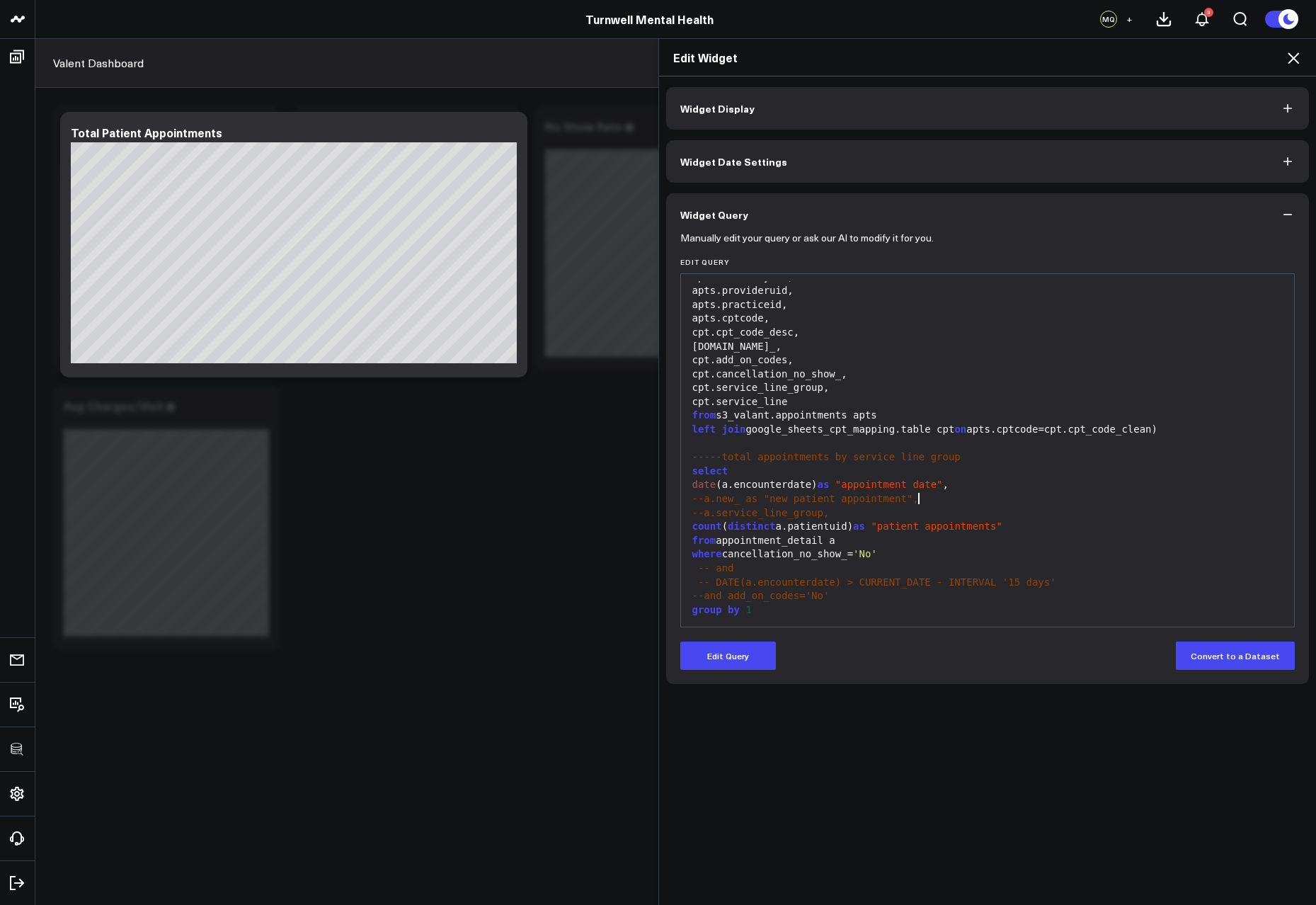
click at [1025, 497] on div "--a.new_ as "new patient appointment"," at bounding box center [988, 499] width 600 height 14
click at [1298, 56] on icon at bounding box center [1293, 58] width 17 height 17
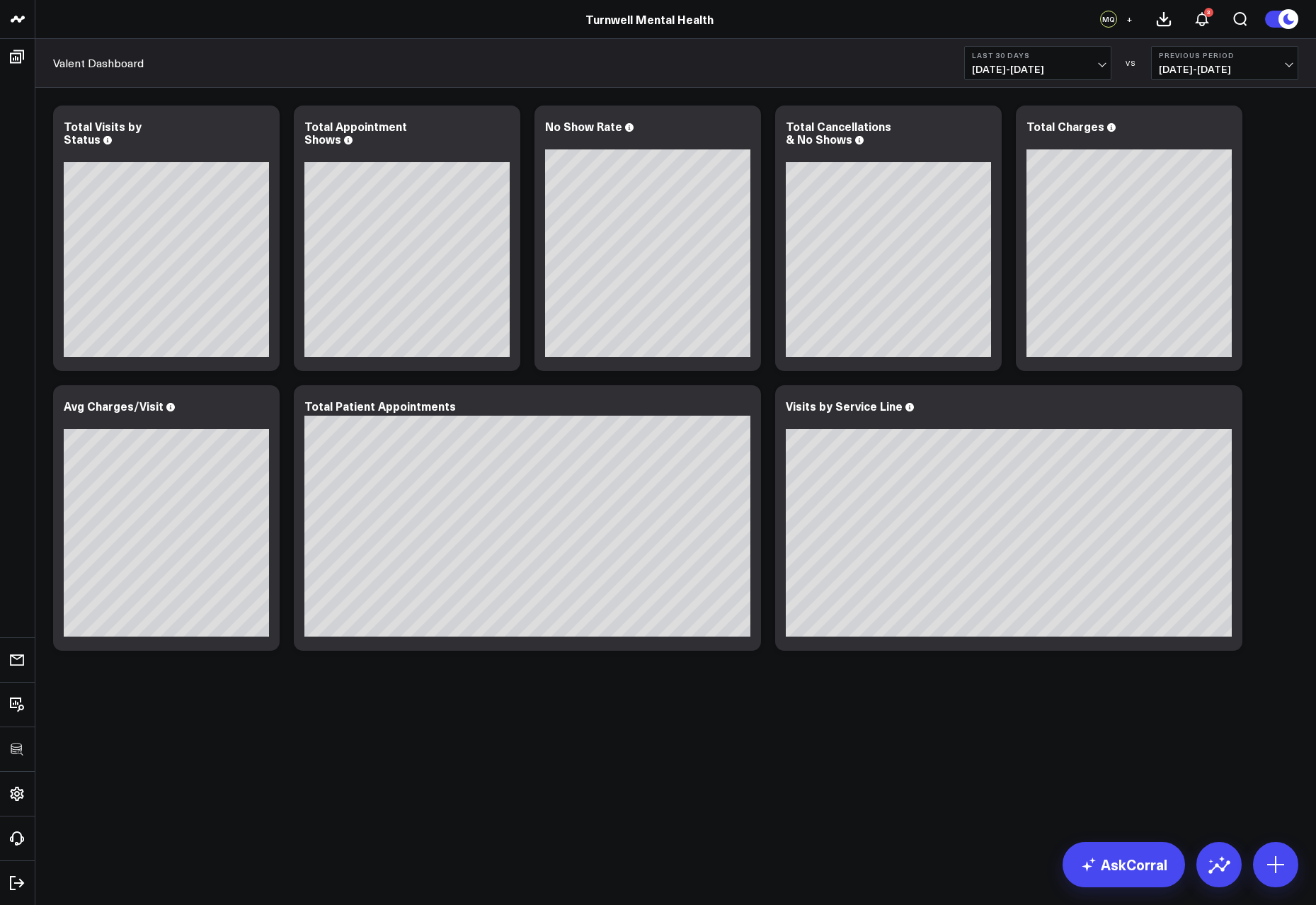
click at [597, 698] on div "Modify via AI Copy link to widget Ask support Remove Create linked copy Executi…" at bounding box center [675, 415] width 1281 height 655
click at [1186, 737] on div "Modify via AI Copy link to widget Ask support Remove Create linked copy Executi…" at bounding box center [675, 415] width 1281 height 655
click at [1114, 876] on link "AskCorral" at bounding box center [1124, 864] width 122 height 45
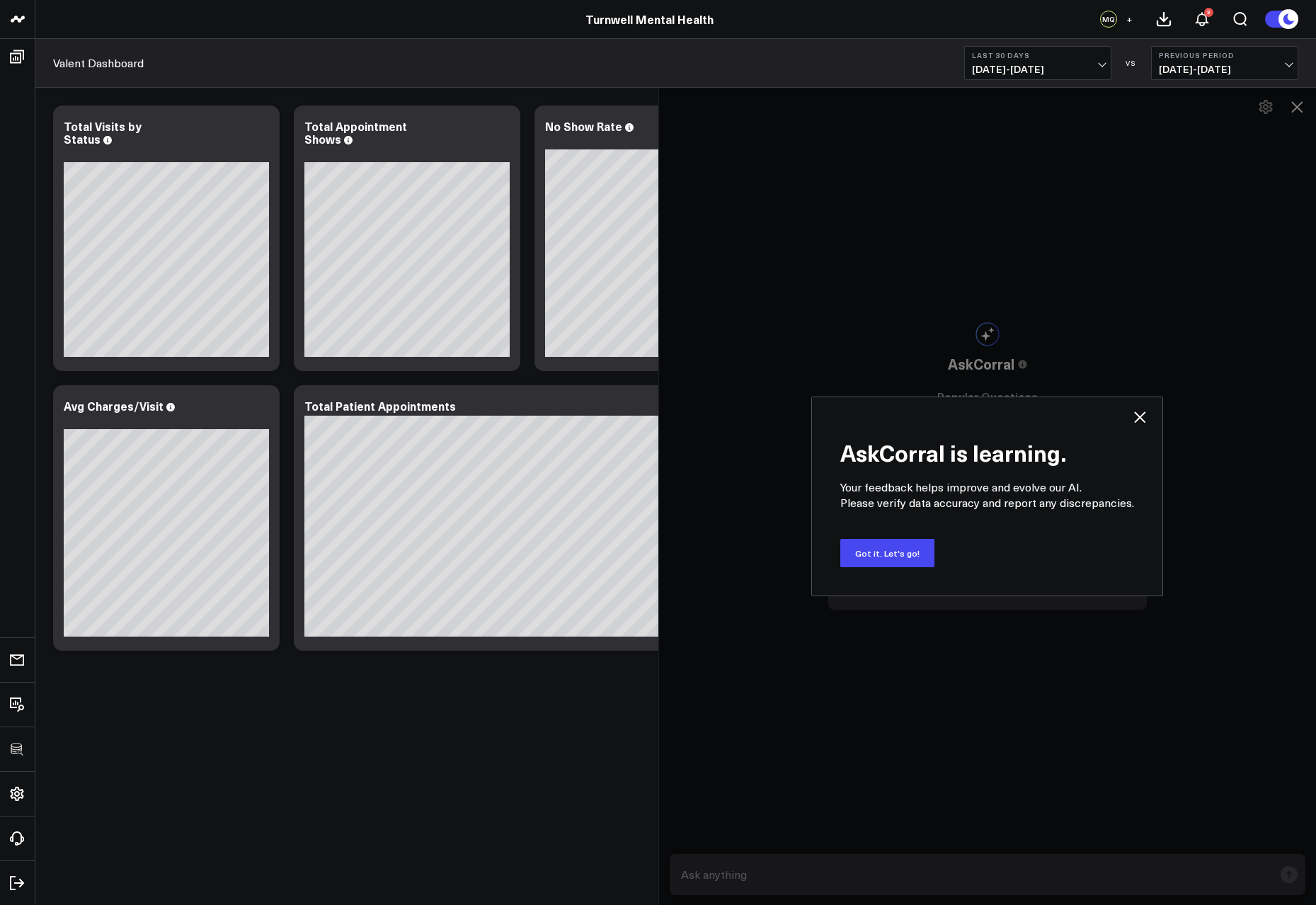
click at [1288, 107] on div "AskCorral is learning. Your feedback helps improve and evolve our AI. Please ve…" at bounding box center [987, 496] width 658 height 818
drag, startPoint x: 1294, startPoint y: 107, endPoint x: 1259, endPoint y: 241, distance: 138.4
click at [1294, 106] on div "AskCorral is learning. Your feedback helps improve and evolve our AI. Please ve…" at bounding box center [987, 496] width 658 height 818
click at [1147, 422] on icon at bounding box center [1139, 417] width 17 height 17
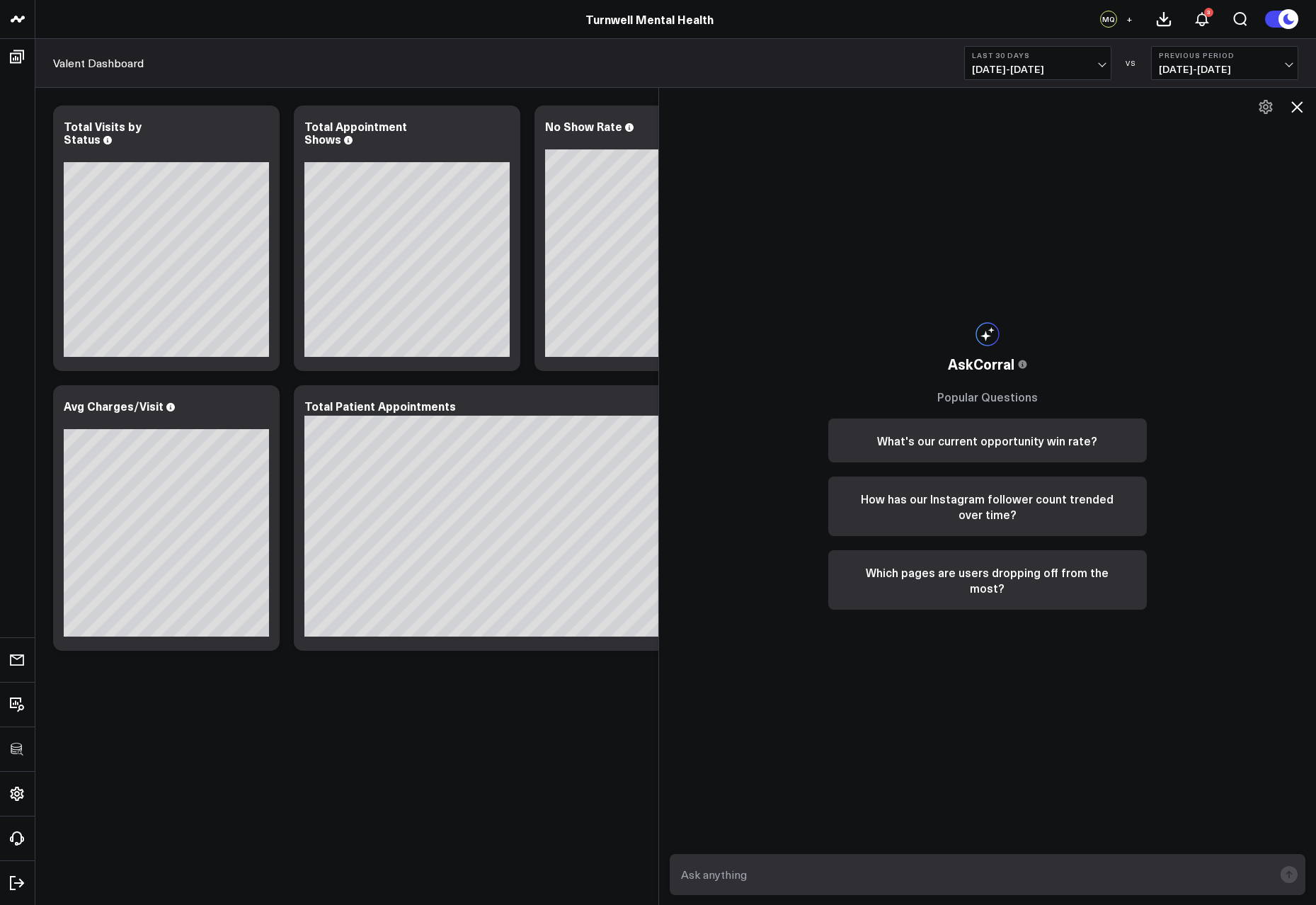
click at [1296, 108] on icon at bounding box center [1296, 106] width 11 height 11
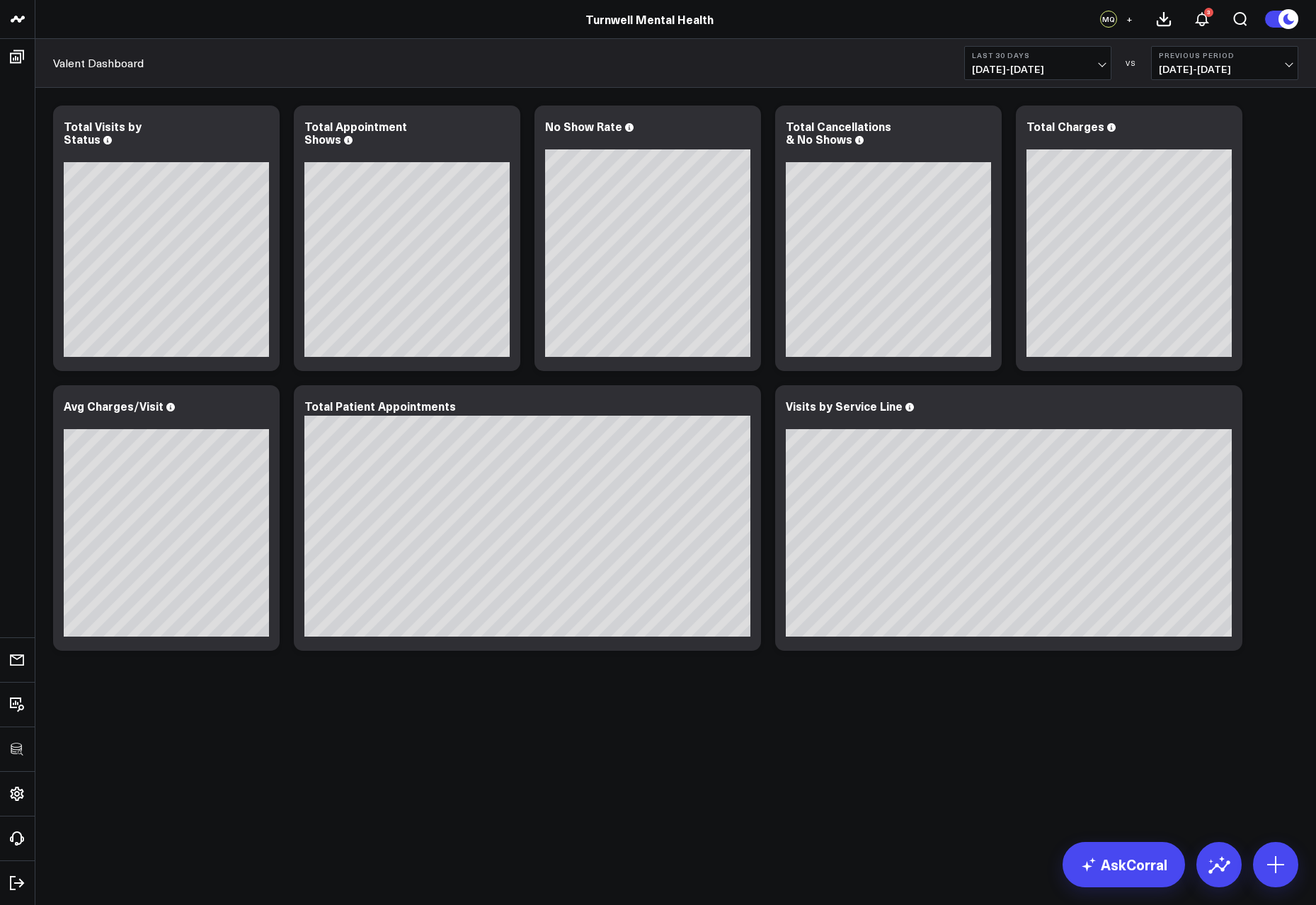
click at [941, 746] on body "3725 Test 829 Studios Accenture Activant Capital Agriculture & Farming Demo All…" at bounding box center [658, 452] width 1316 height 905
click at [1290, 532] on div "Modify via AI Copy link to widget Ask support Remove Create linked copy Executi…" at bounding box center [676, 377] width 1260 height 559
click at [1284, 532] on div "Modify via AI Copy link to widget Ask support Remove Create linked copy Executi…" at bounding box center [676, 377] width 1260 height 559
click at [1289, 536] on div "Modify via AI Copy link to widget Ask support Remove Create linked copy Executi…" at bounding box center [676, 377] width 1260 height 559
click at [1287, 537] on div "Modify via AI Copy link to widget Ask support Remove Create linked copy Executi…" at bounding box center [676, 377] width 1260 height 559
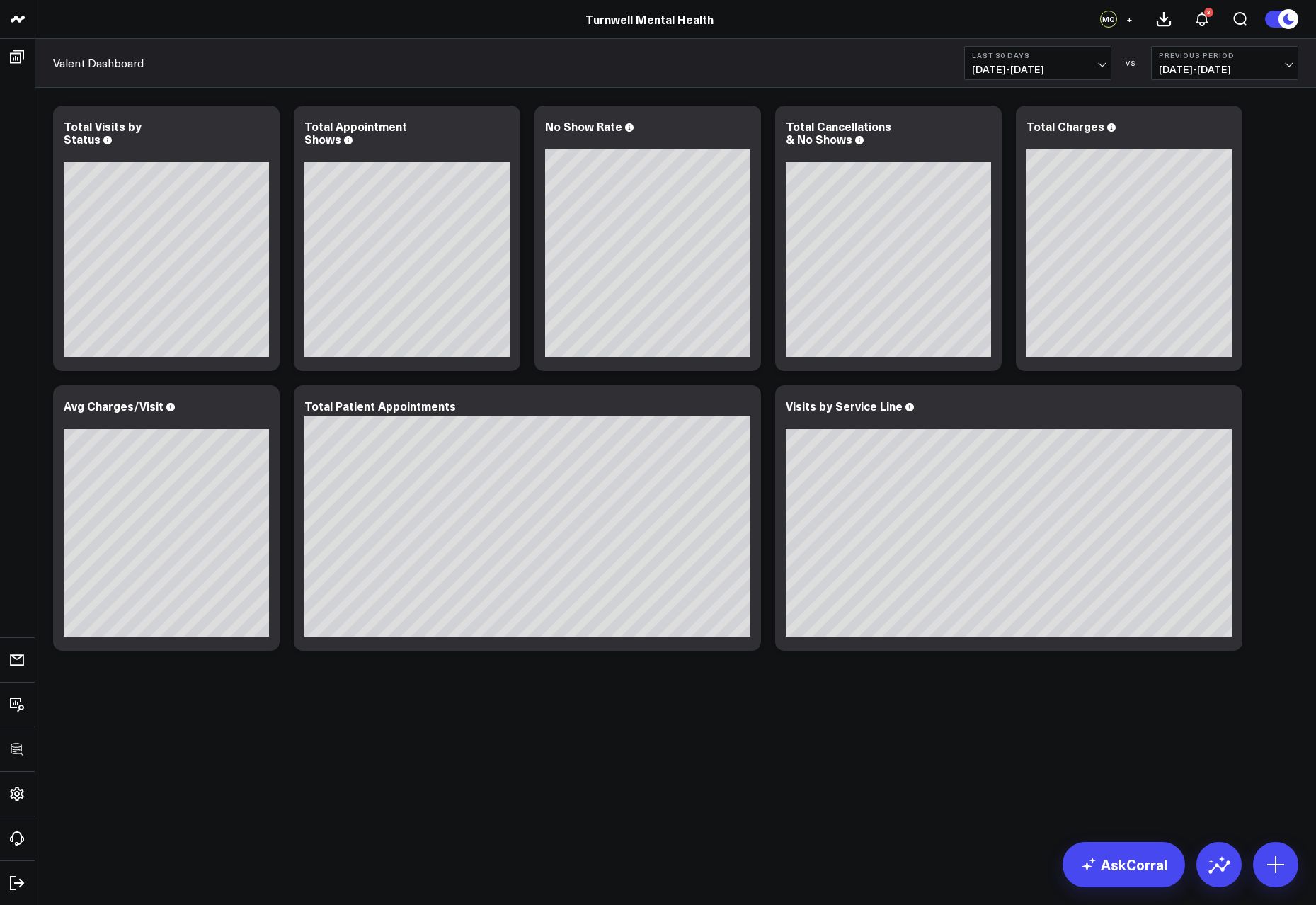
click at [516, 773] on body "3725 Test 829 Studios Accenture Activant Capital Agriculture & Farming Demo All…" at bounding box center [658, 452] width 1316 height 905
click at [510, 766] on body "3725 Test 829 Studios Accenture Activant Capital Agriculture & Farming Demo All…" at bounding box center [658, 452] width 1316 height 905
click at [689, 692] on div "Modify via AI Copy link to widget Ask support Remove Create linked copy Executi…" at bounding box center [675, 415] width 1281 height 655
click at [1287, 706] on div "Modify via AI Copy link to widget Ask support Remove Create linked copy Executi…" at bounding box center [675, 415] width 1281 height 655
